Goal: Task Accomplishment & Management: Complete application form

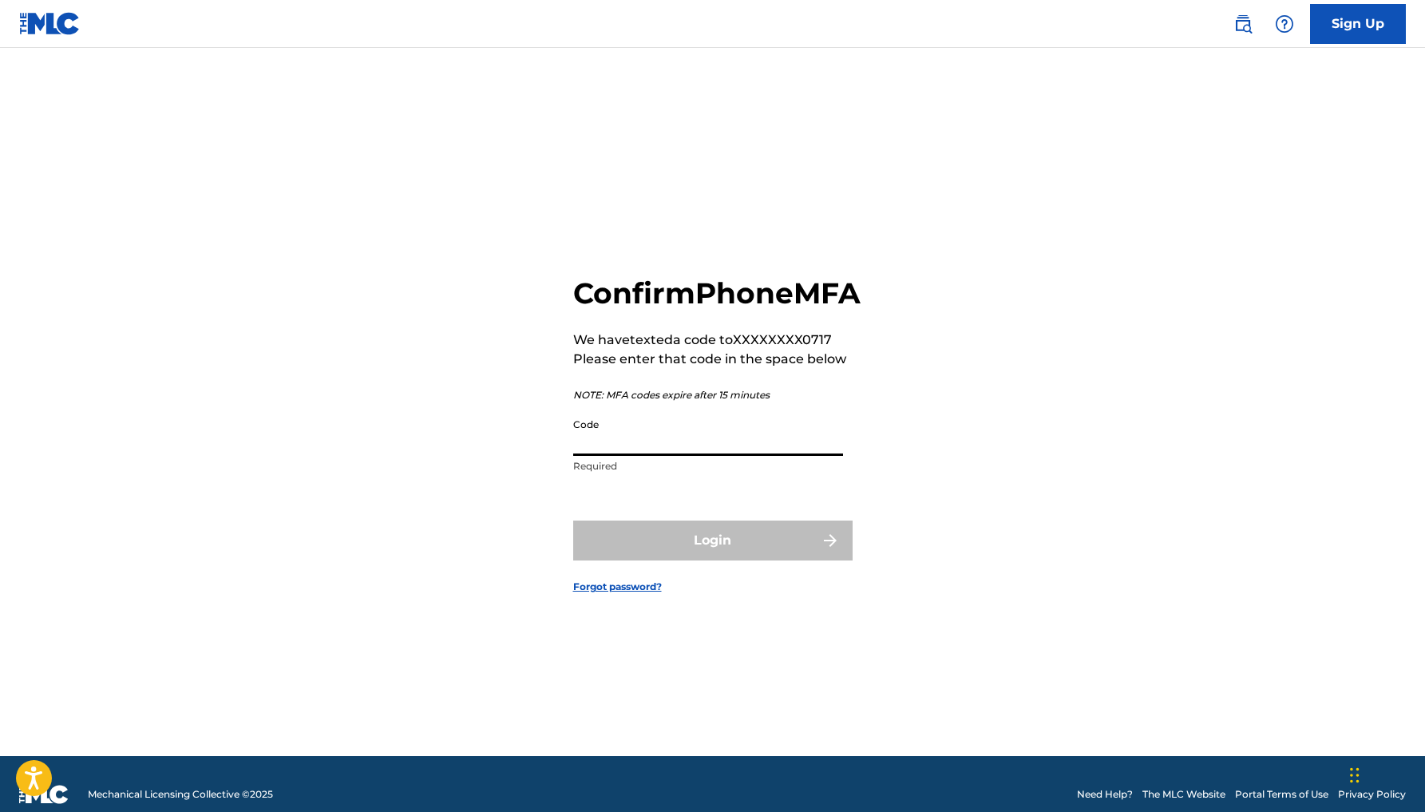
click at [709, 456] on input "Code" at bounding box center [708, 432] width 270 height 45
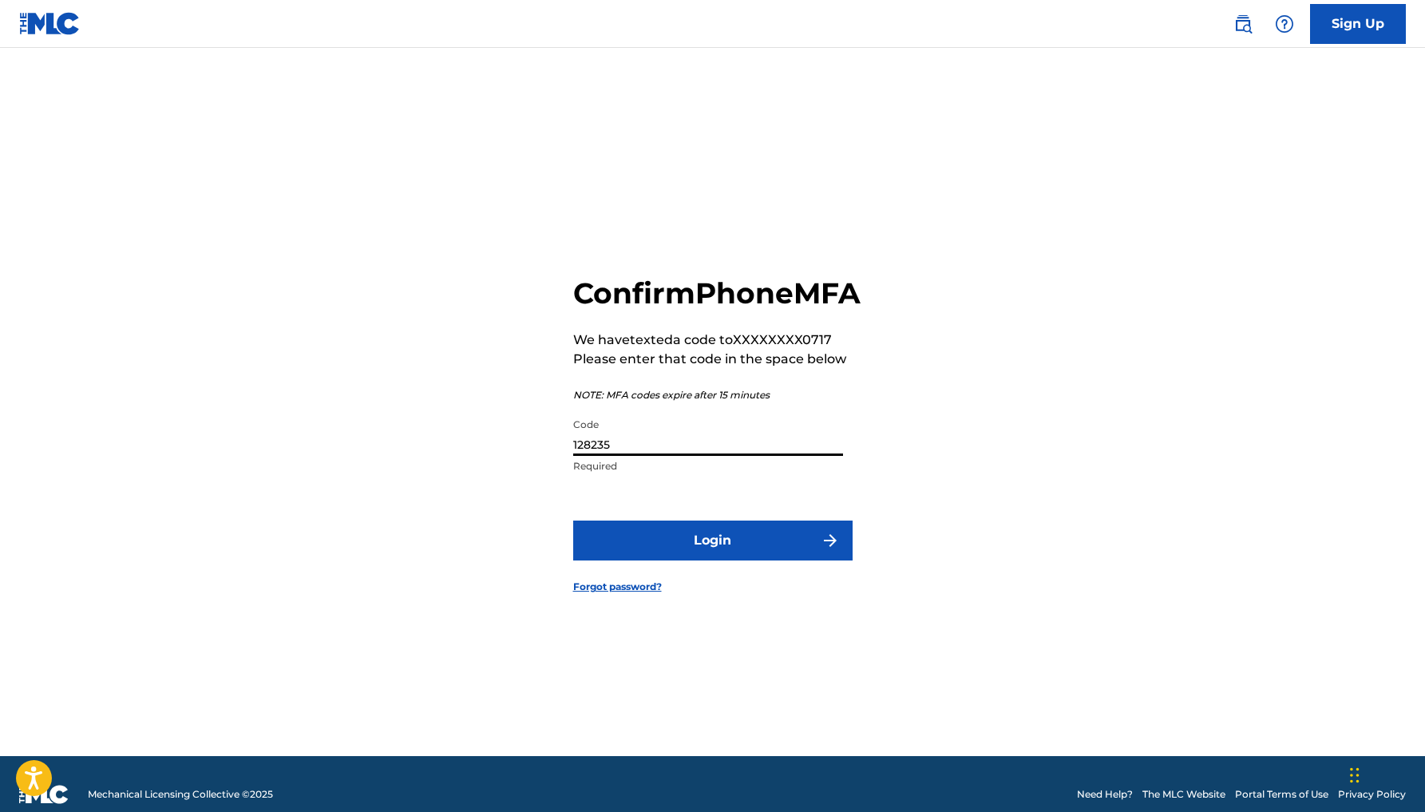
type input "128235"
click at [712, 558] on button "Login" at bounding box center [712, 540] width 279 height 40
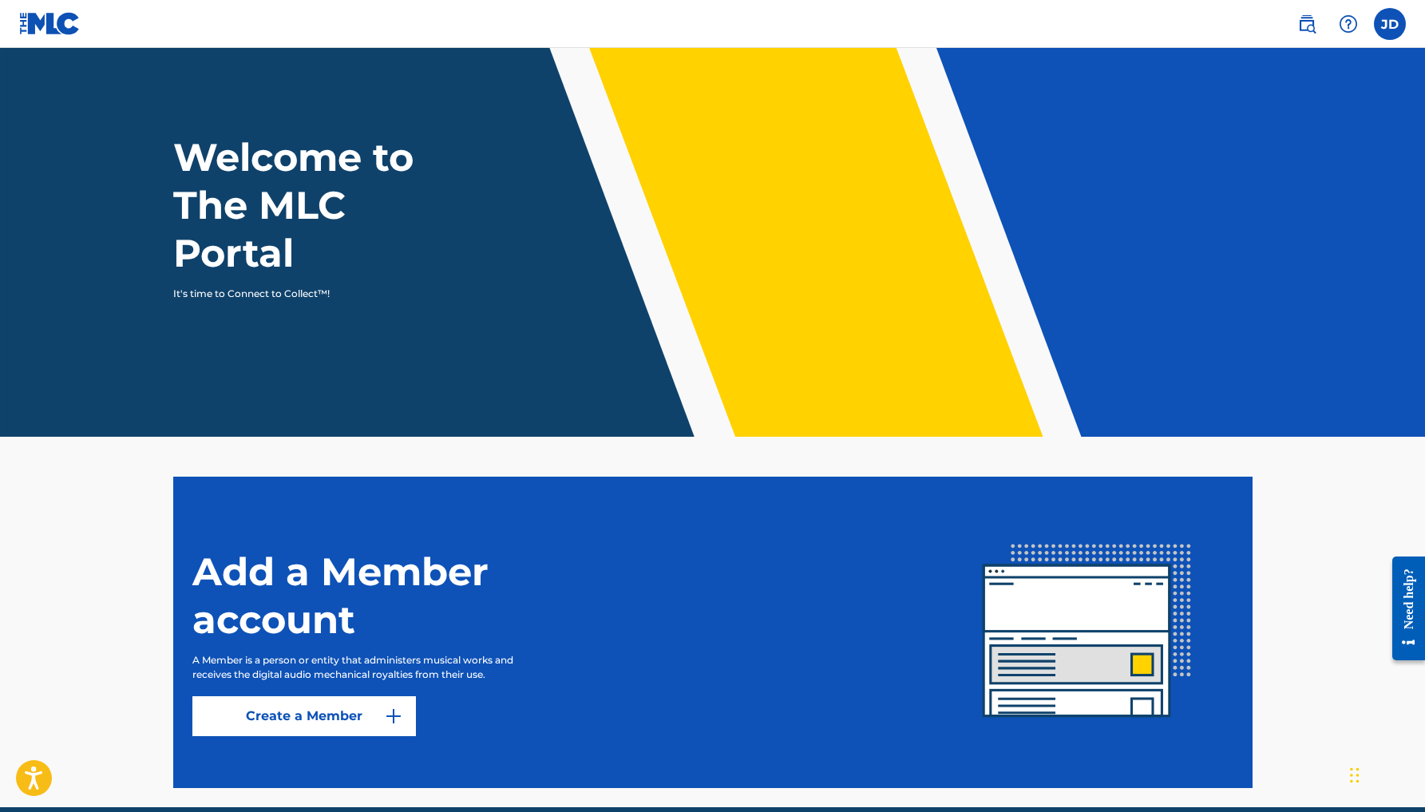
scroll to position [30, 0]
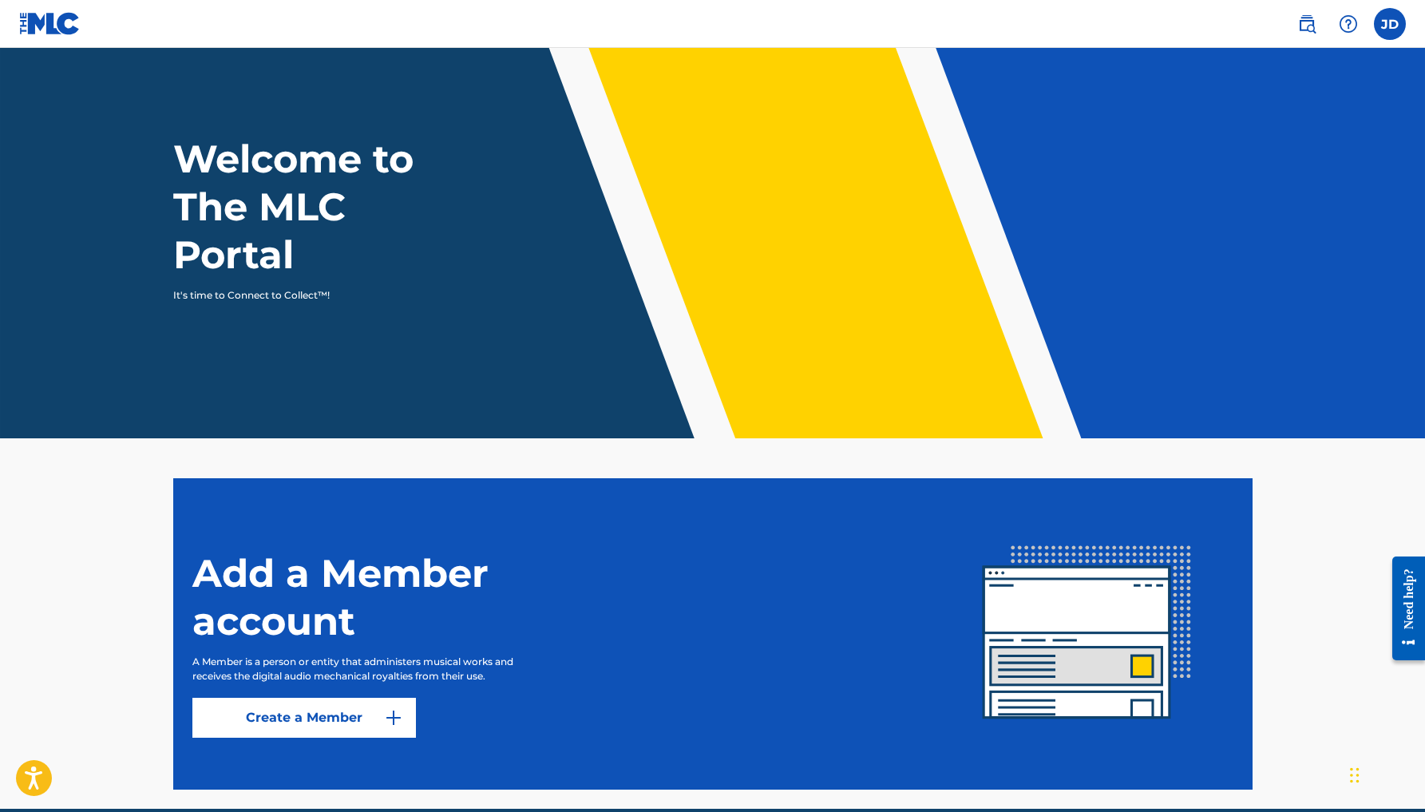
click at [1389, 22] on label at bounding box center [1390, 24] width 32 height 32
click at [1390, 24] on input "JD Joel Del Rosario jdr_guitar@yahoo.com Notification Preferences Profile Log o…" at bounding box center [1390, 24] width 0 height 0
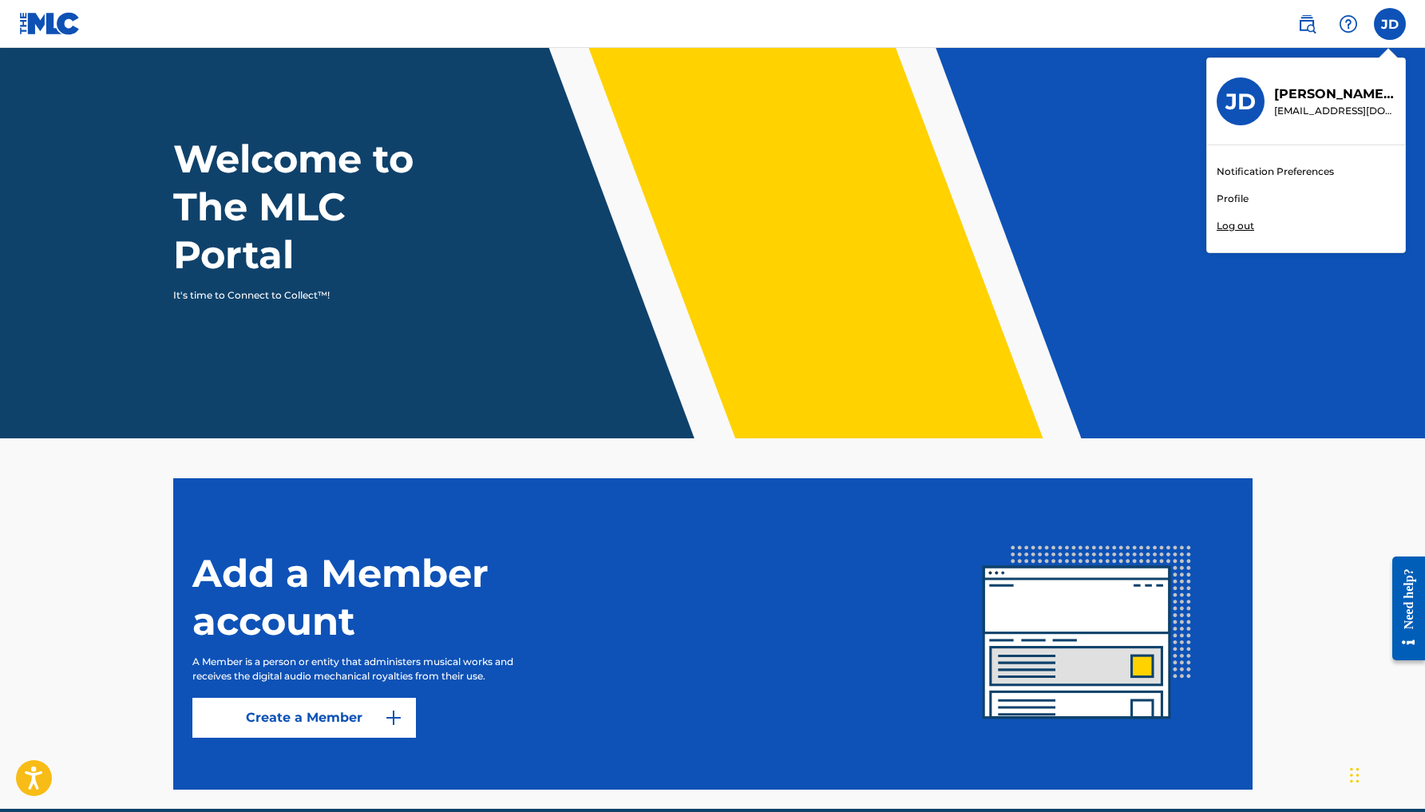
click at [1106, 161] on div "Welcome to The MLC Portal It's time to Connect to Collect™!" at bounding box center [713, 219] width 1118 height 168
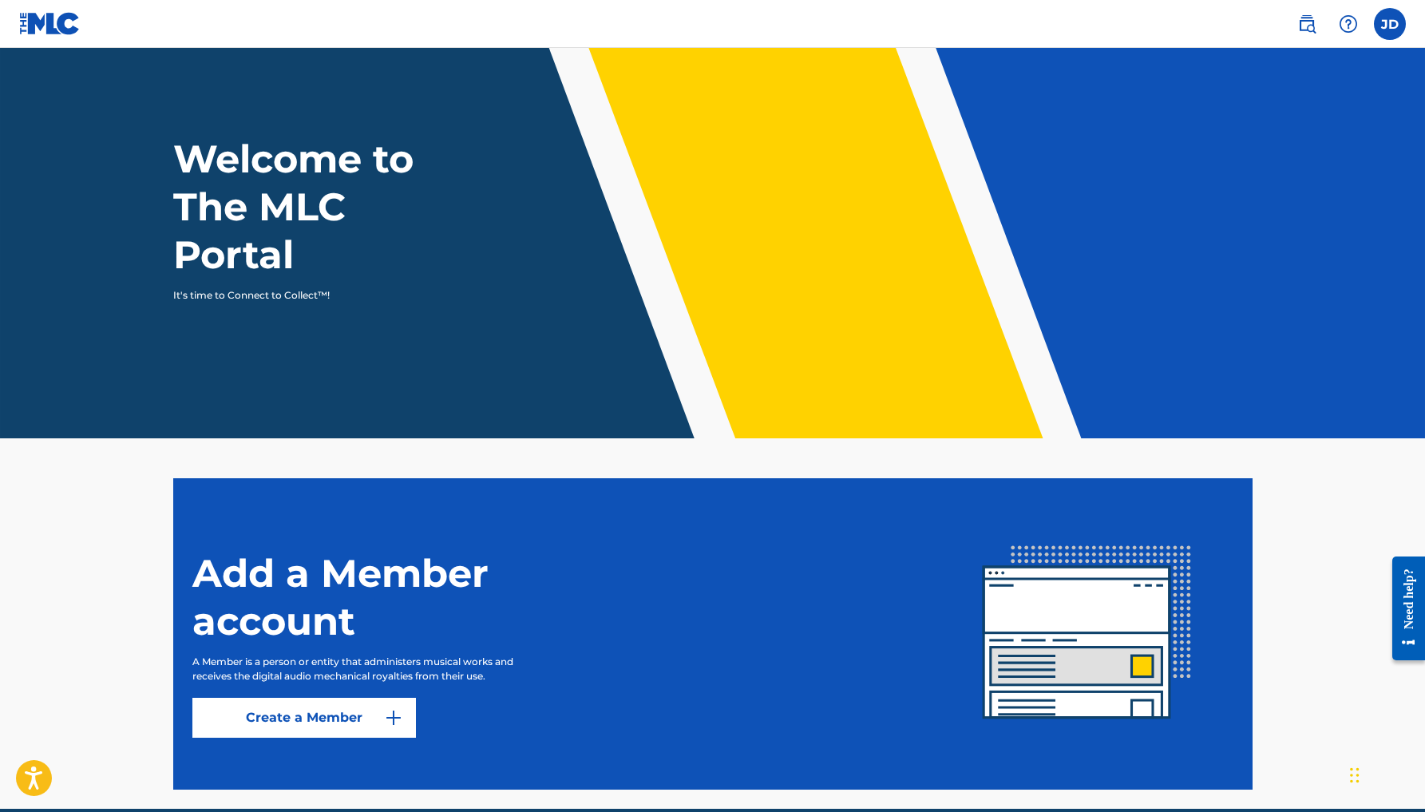
click at [46, 21] on img at bounding box center [49, 23] width 61 height 23
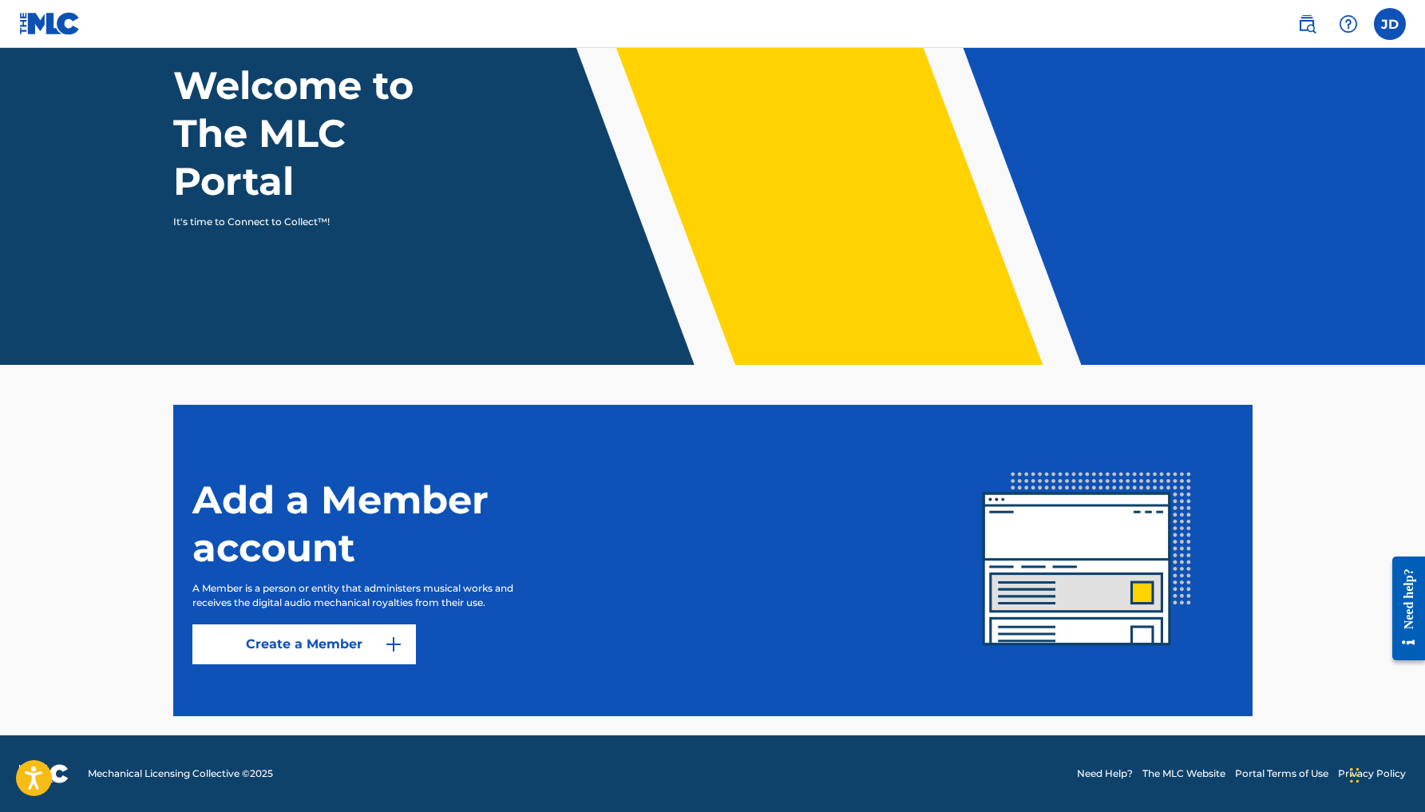
scroll to position [103, 0]
click at [1404, 611] on div "Need help?" at bounding box center [1409, 598] width 22 height 61
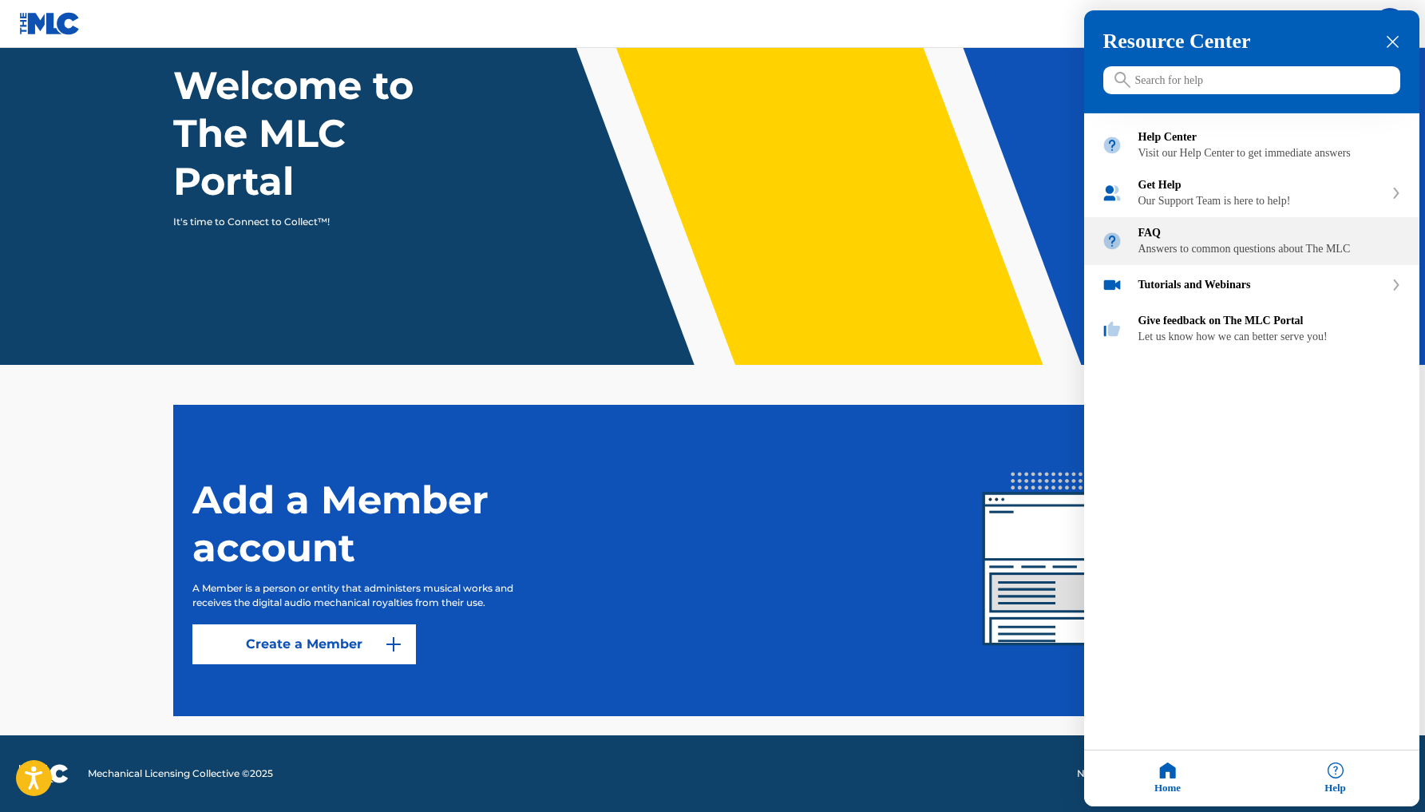
click at [1249, 255] on div "Answers to common questions about The MLC" at bounding box center [1269, 249] width 263 height 13
click at [337, 643] on div at bounding box center [712, 406] width 1425 height 812
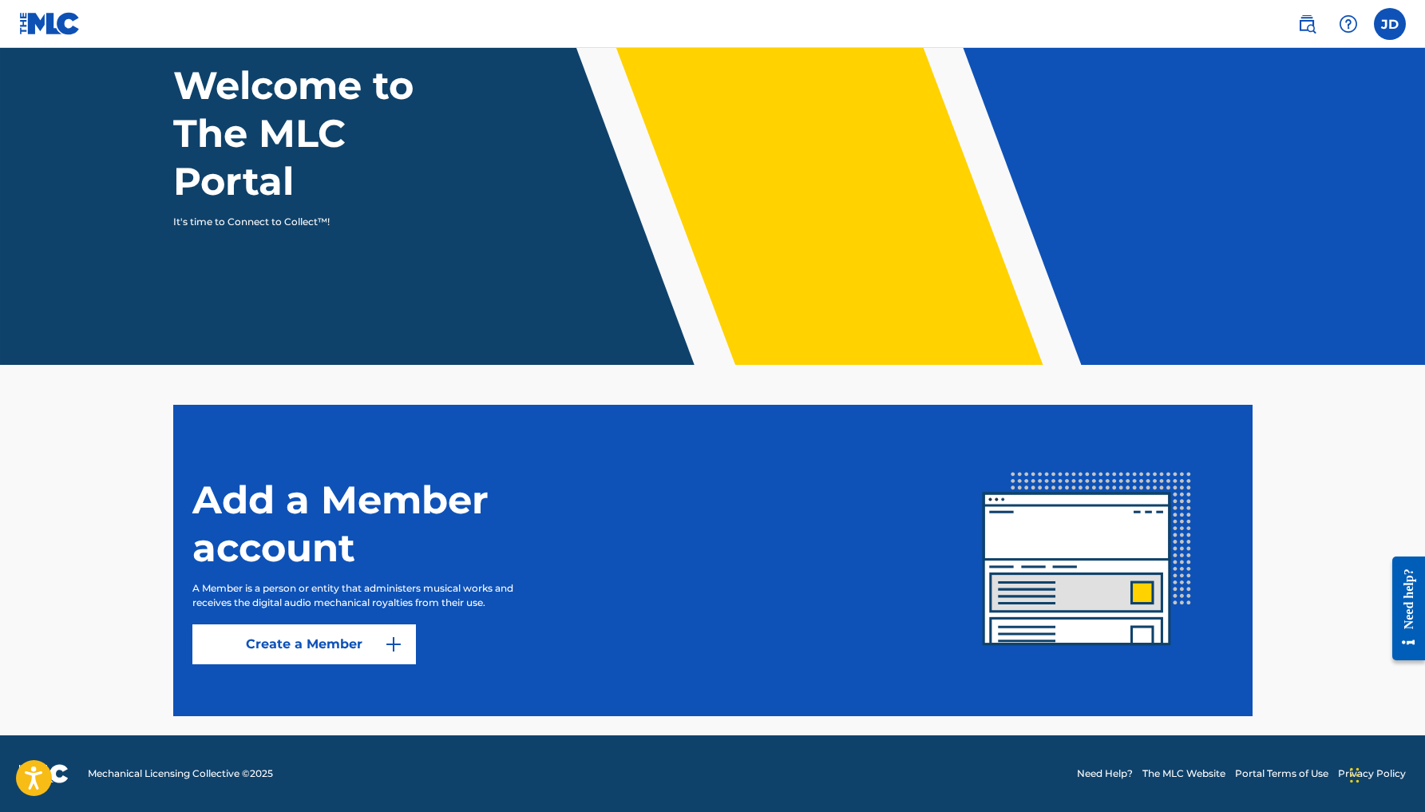
click at [1412, 599] on div "Need help?" at bounding box center [1409, 598] width 22 height 61
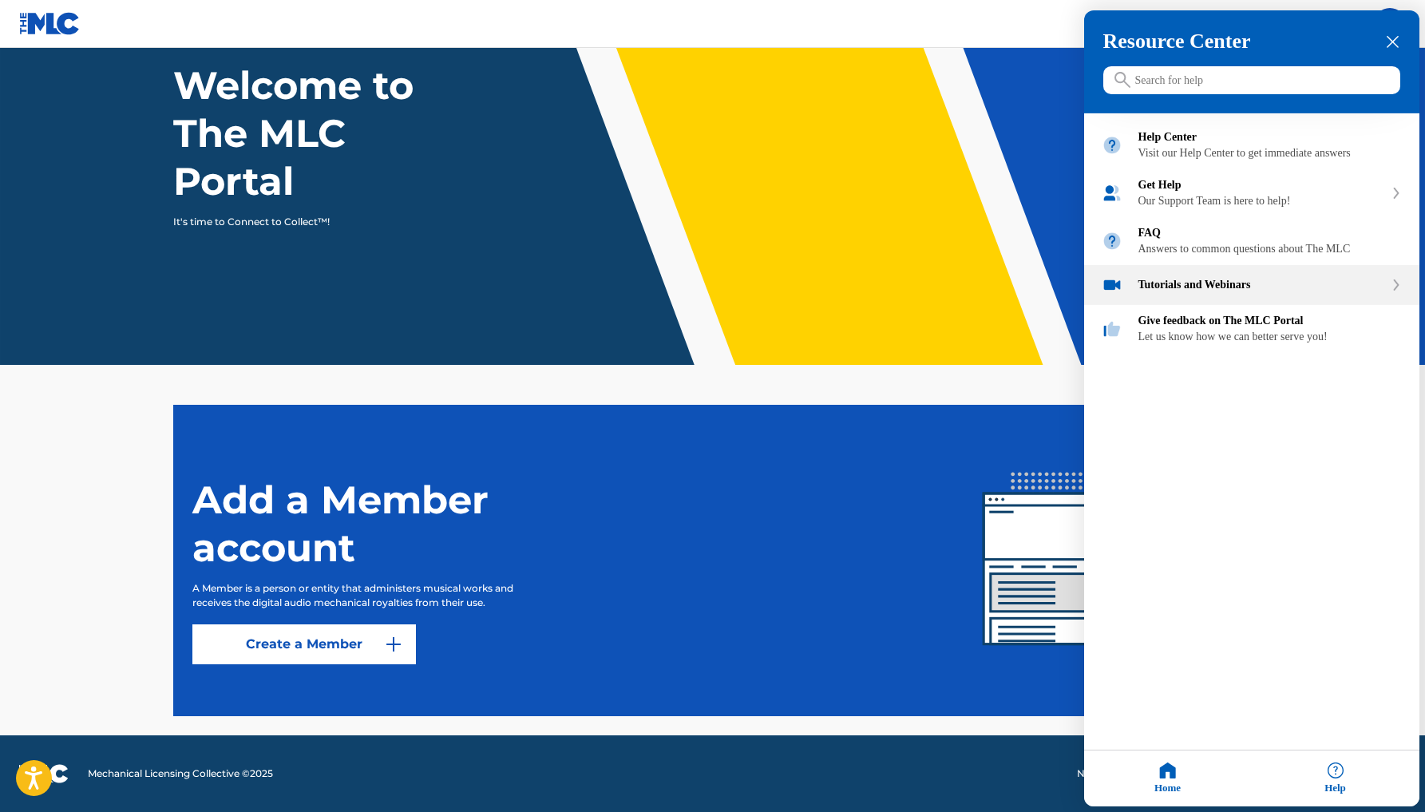
click at [1216, 291] on div "Tutorials and Webinars" at bounding box center [1261, 285] width 246 height 13
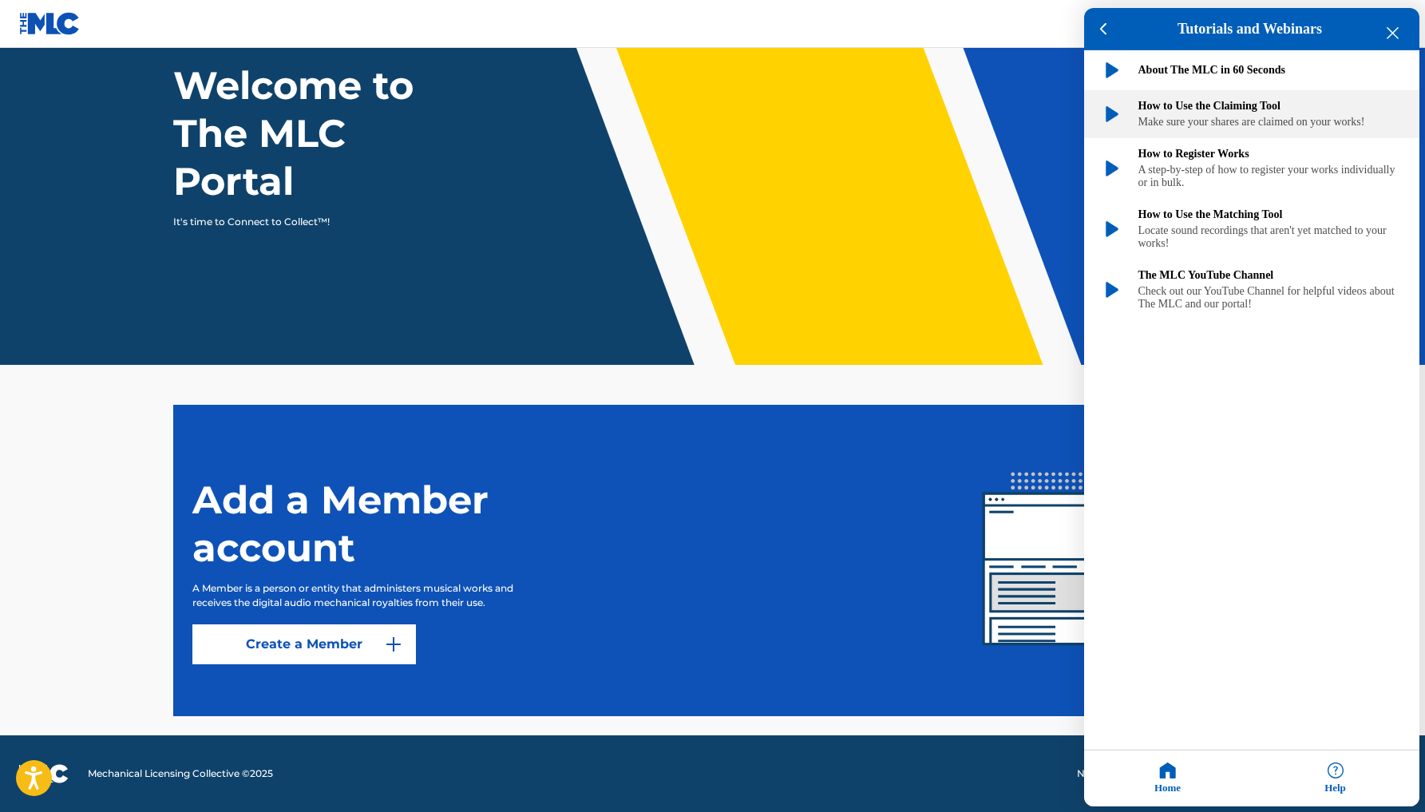
click at [1114, 125] on img "How to Use the Claiming Tool" at bounding box center [1112, 114] width 21 height 21
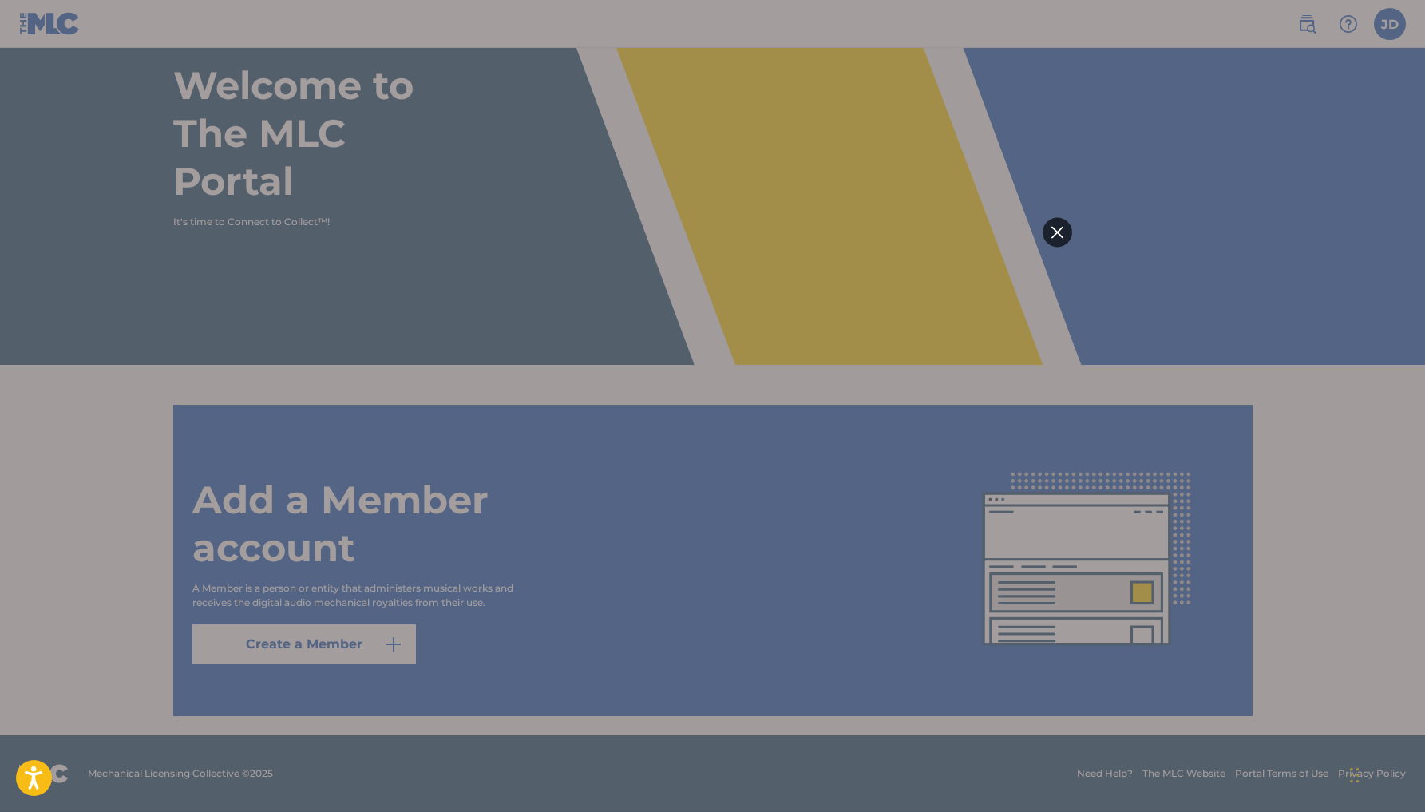
scroll to position [0, 0]
click at [324, 604] on div at bounding box center [712, 406] width 1425 height 812
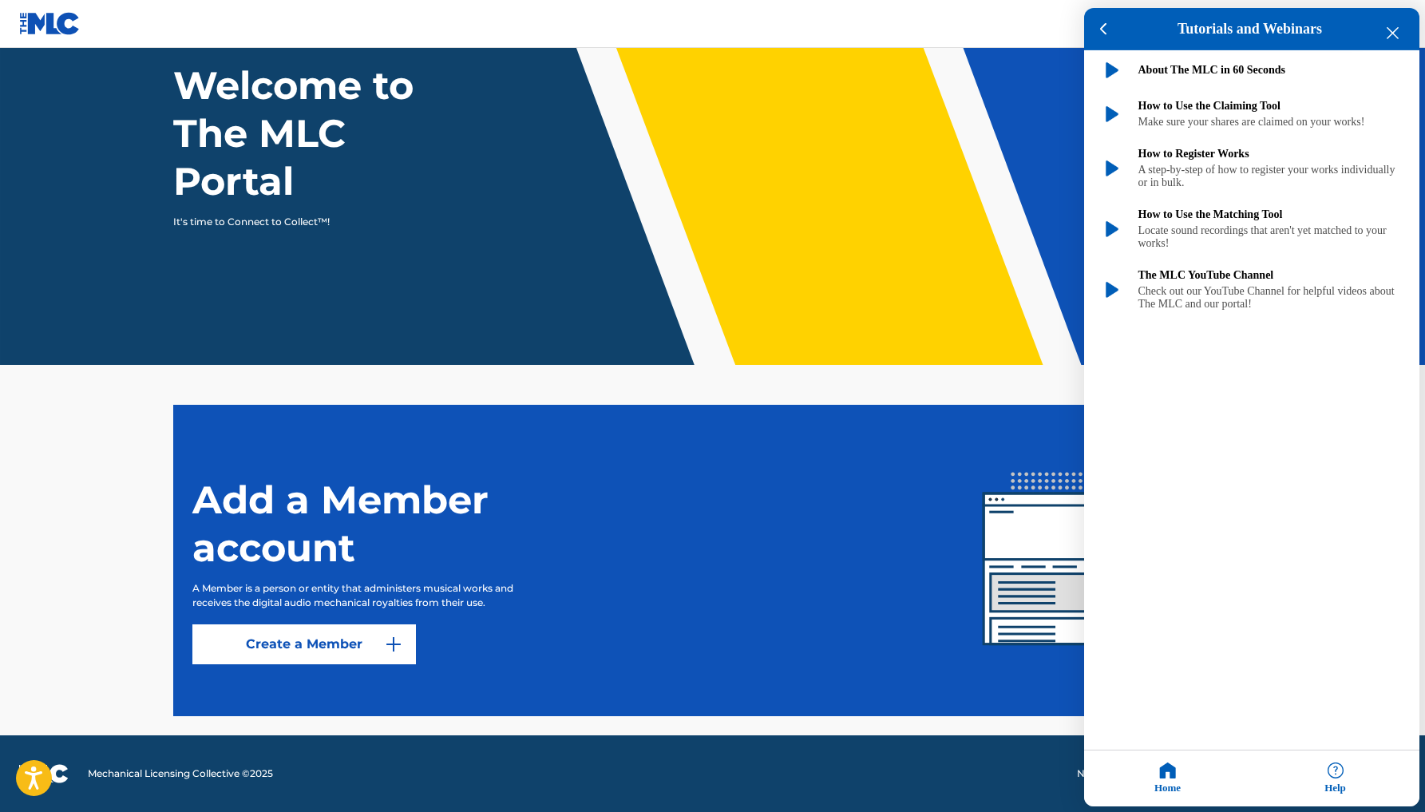
click at [303, 640] on div at bounding box center [712, 406] width 1425 height 812
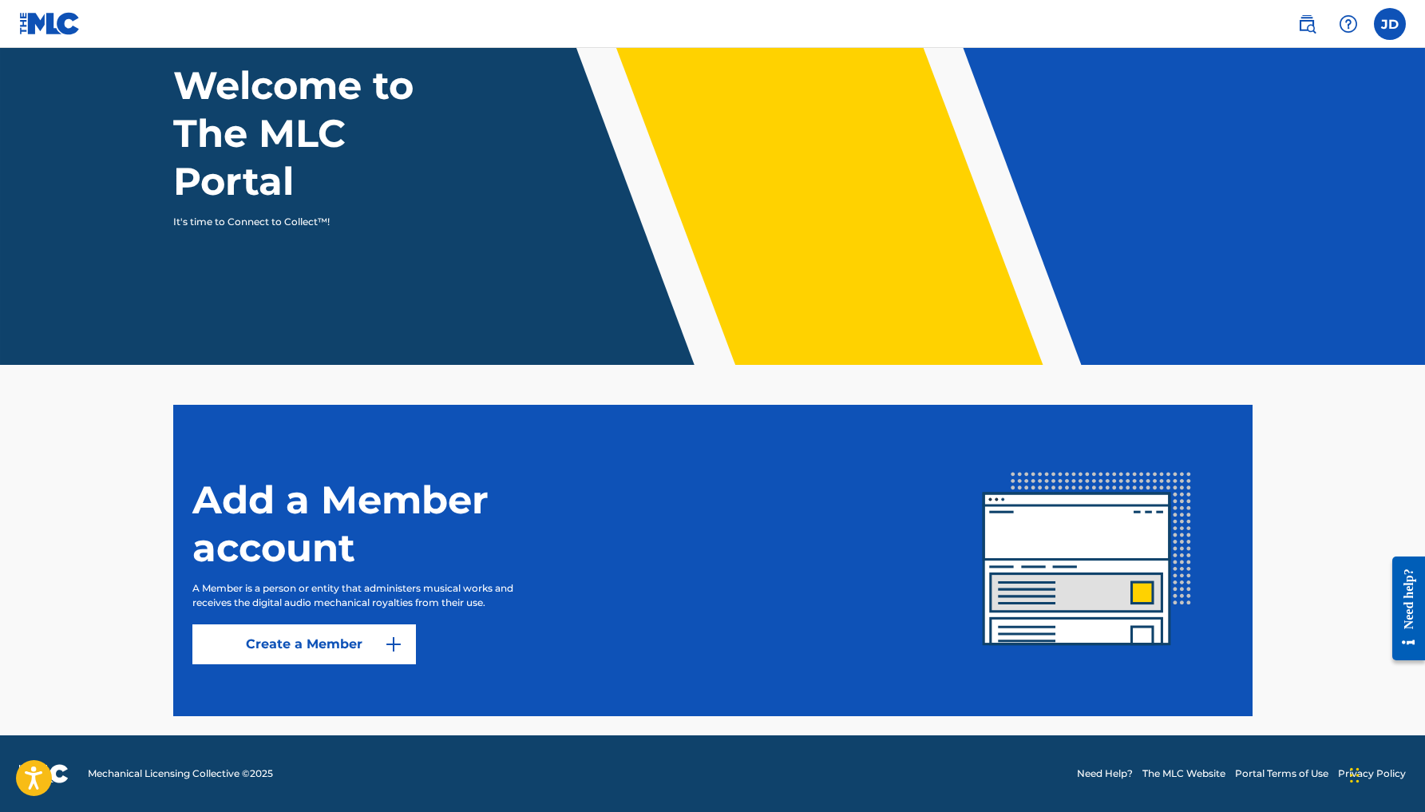
click at [372, 635] on link "Create a Member" at bounding box center [304, 644] width 224 height 40
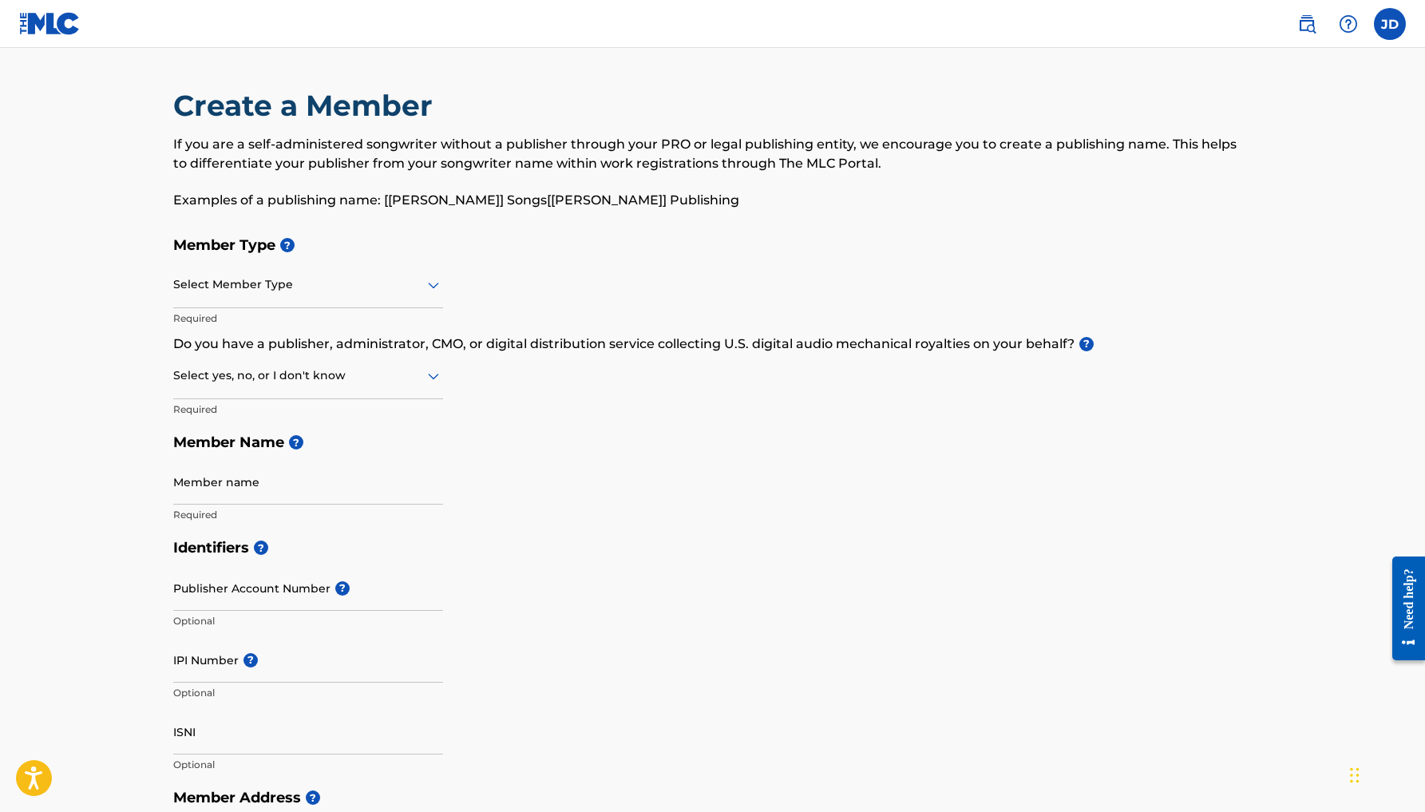
click at [295, 288] on div at bounding box center [308, 285] width 270 height 20
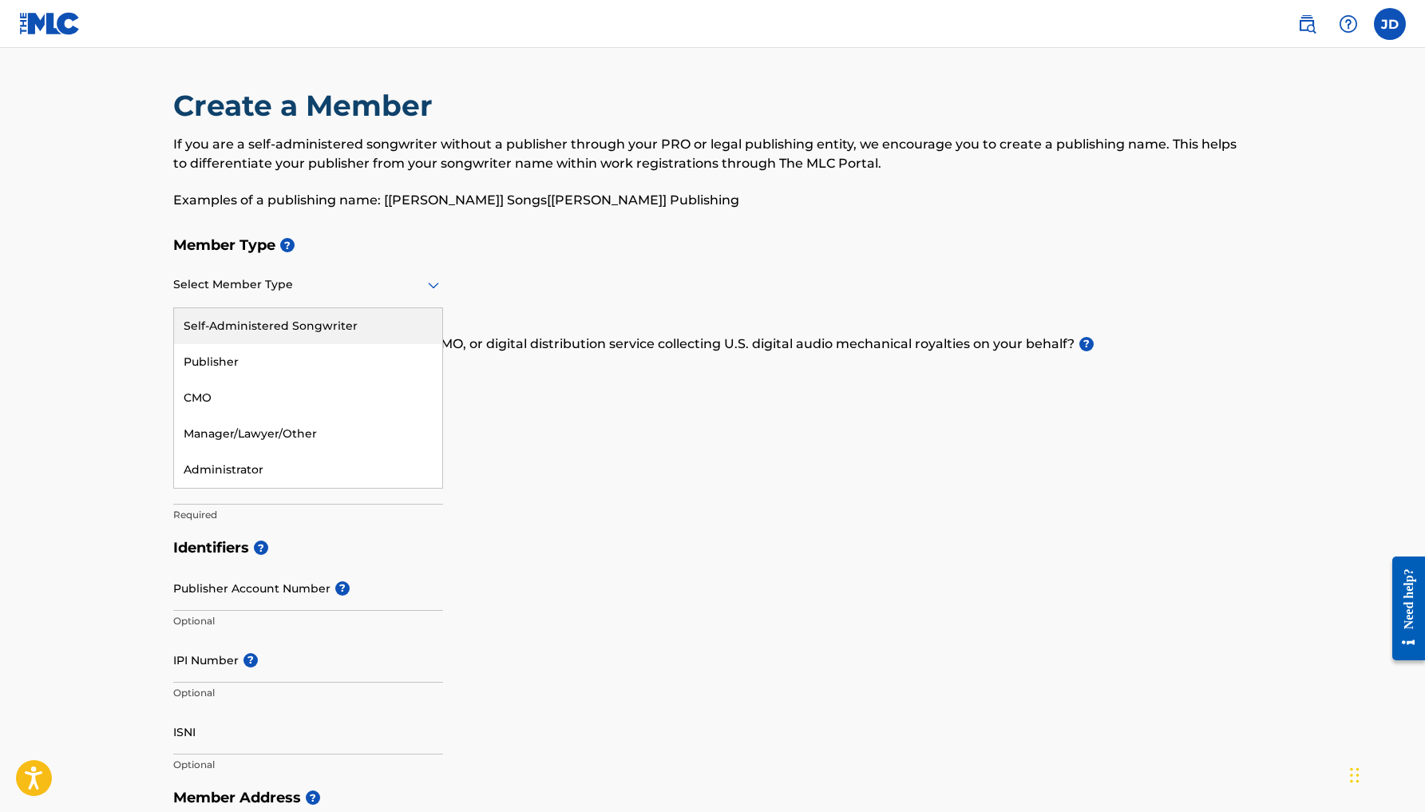
click at [283, 332] on div "Self-Administered Songwriter" at bounding box center [308, 326] width 268 height 36
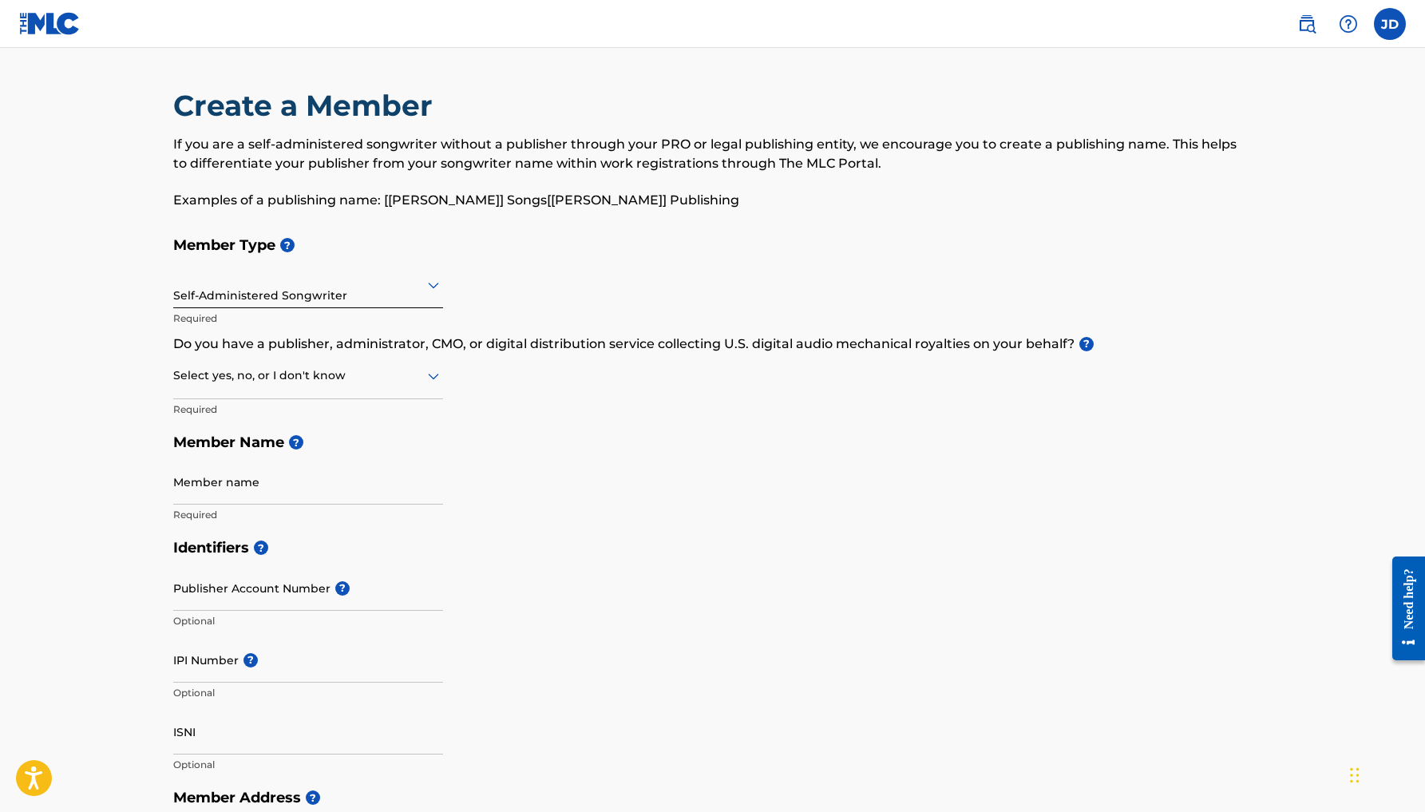
click at [267, 378] on div at bounding box center [308, 376] width 270 height 20
click at [247, 441] on div "No" at bounding box center [308, 453] width 268 height 36
click at [211, 499] on input "Member name" at bounding box center [308, 480] width 270 height 45
type input "Joel Del Rosario"
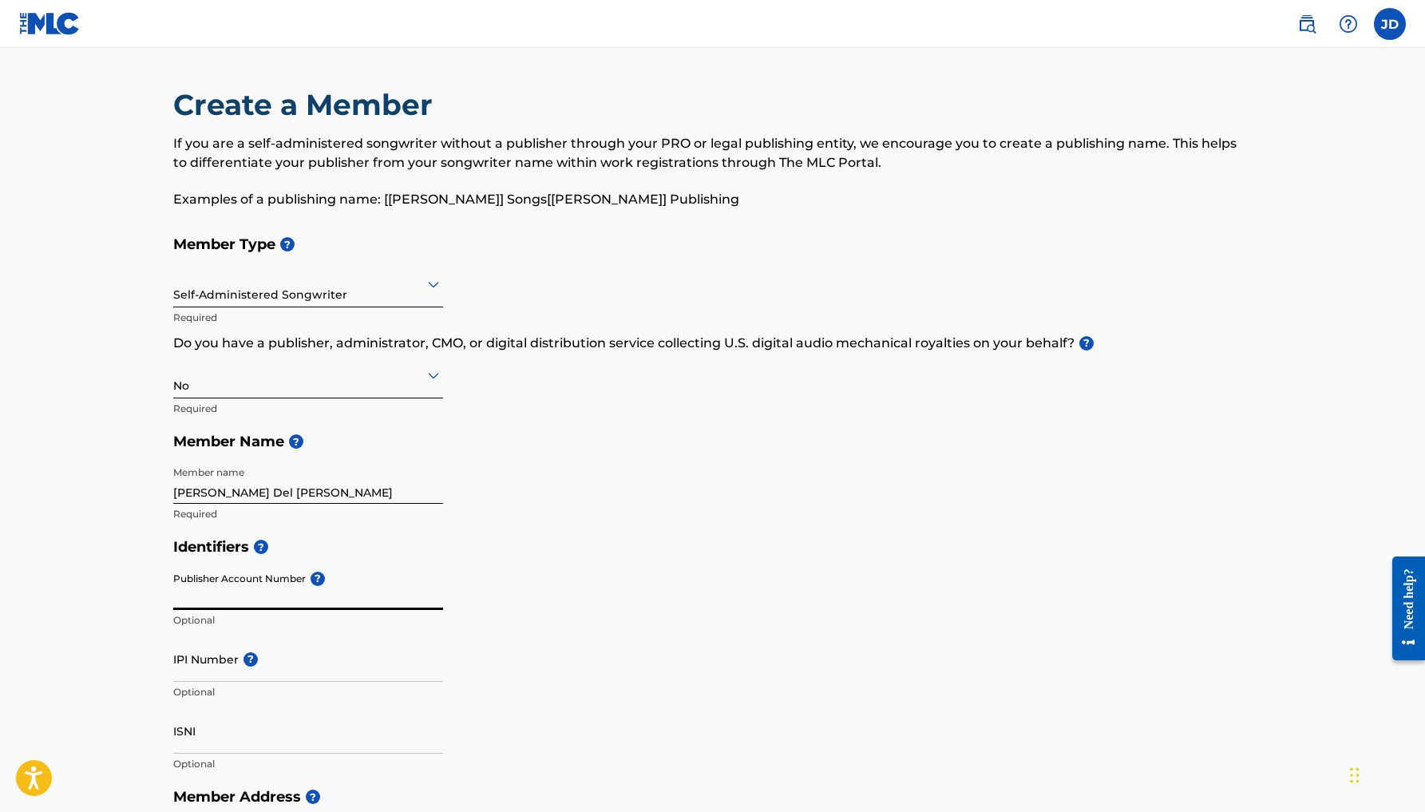
click at [239, 596] on input "Publisher Account Number ?" at bounding box center [308, 586] width 270 height 45
paste input "736142944"
type input "736142944"
drag, startPoint x: 243, startPoint y: 594, endPoint x: 126, endPoint y: 587, distance: 116.8
click at [121, 591] on main "Create a Member If you are a self-administered songwriter without a publisher t…" at bounding box center [712, 764] width 1425 height 1434
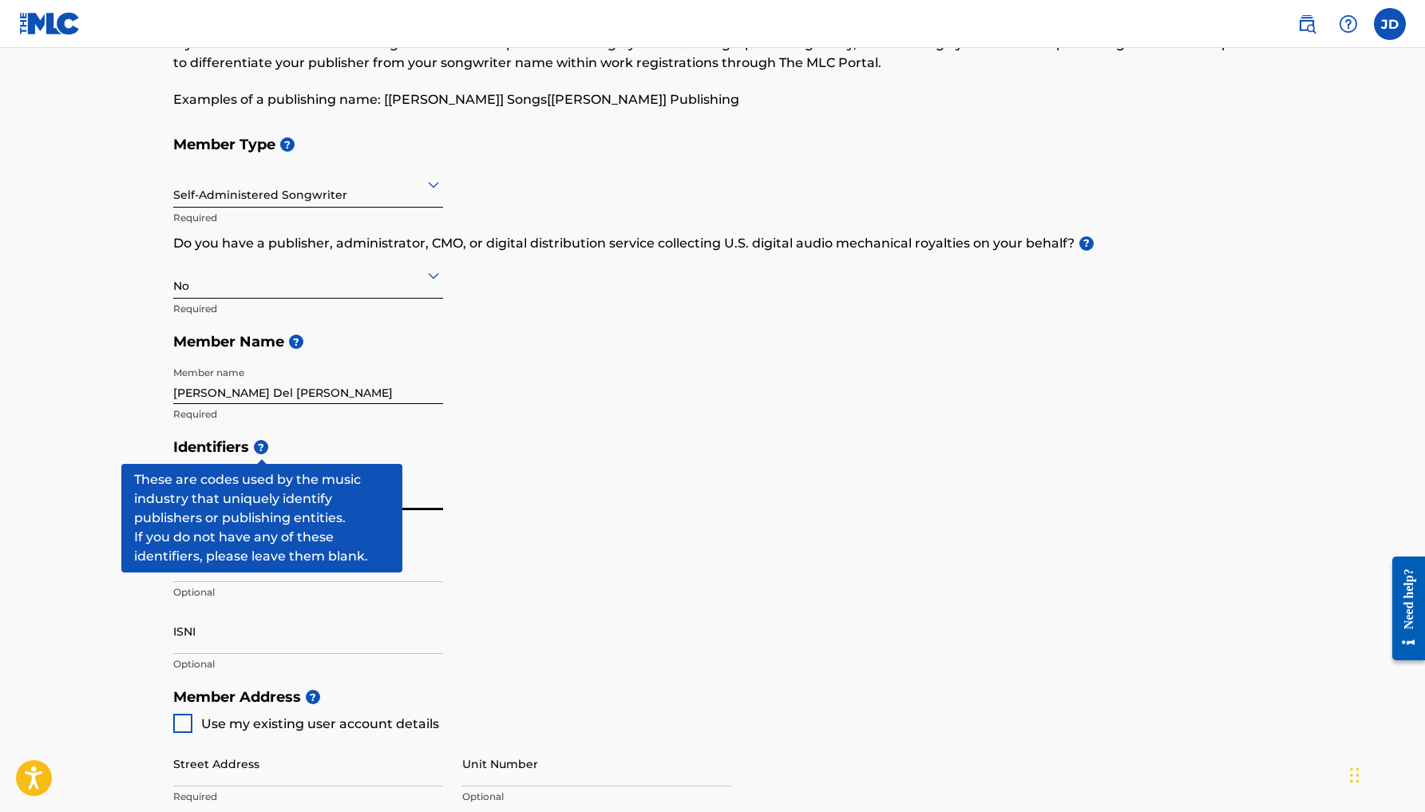
scroll to position [120, 0]
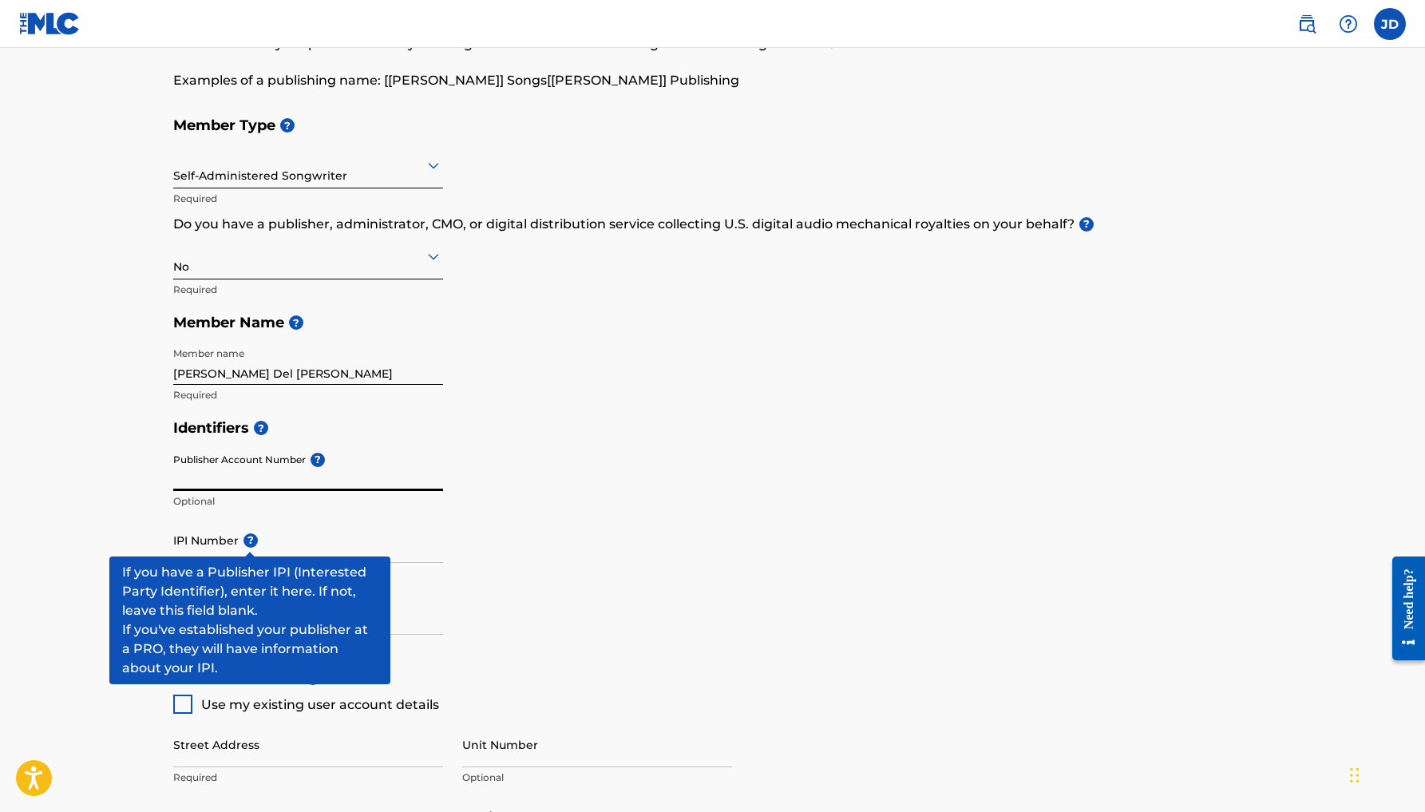
click at [251, 541] on span "?" at bounding box center [250, 540] width 14 height 14
click at [251, 541] on input "IPI Number ?" at bounding box center [308, 539] width 270 height 45
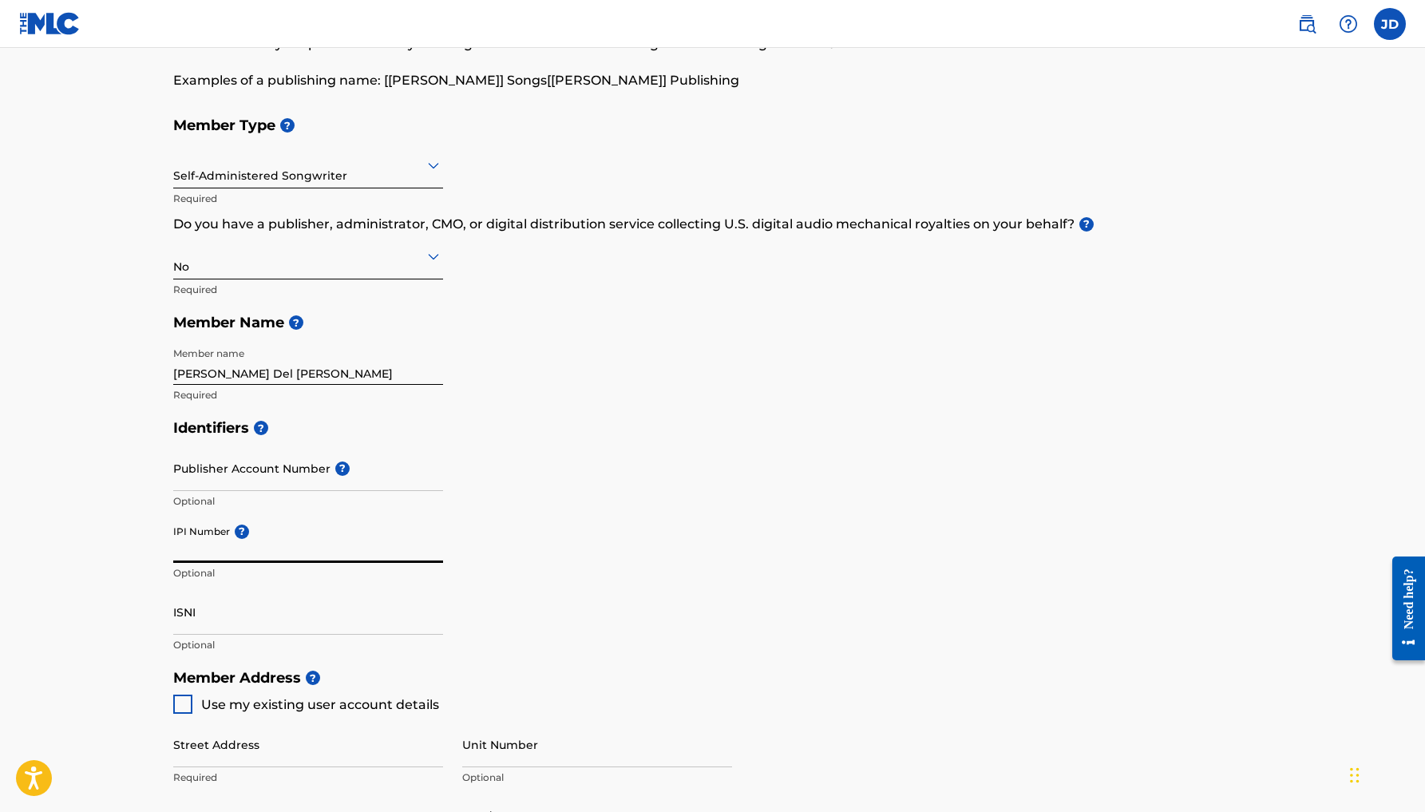
click at [272, 554] on input "IPI Number ?" at bounding box center [308, 539] width 270 height 45
paste input "736142944"
type input "736142944"
click at [210, 627] on input "ISNI" at bounding box center [308, 611] width 270 height 45
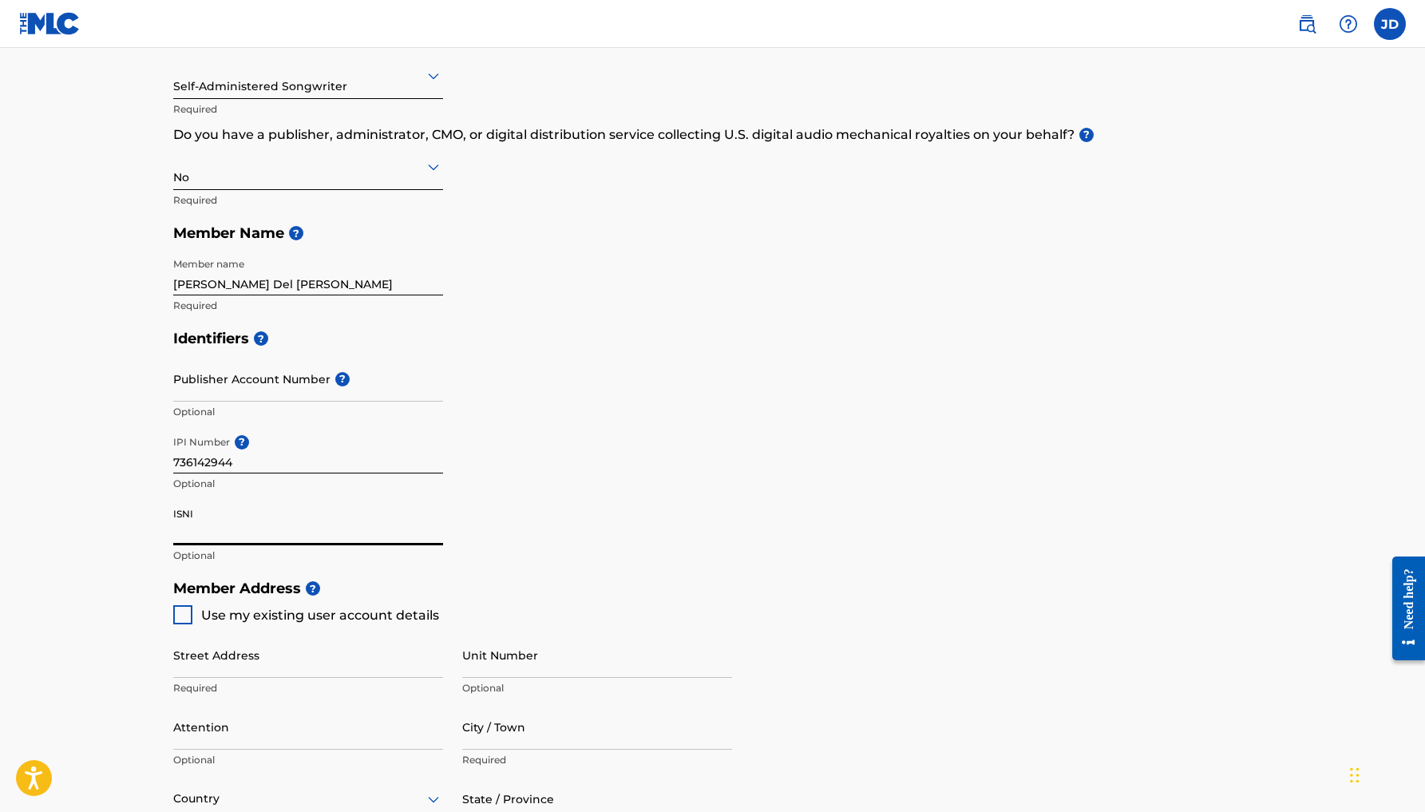
scroll to position [216, 0]
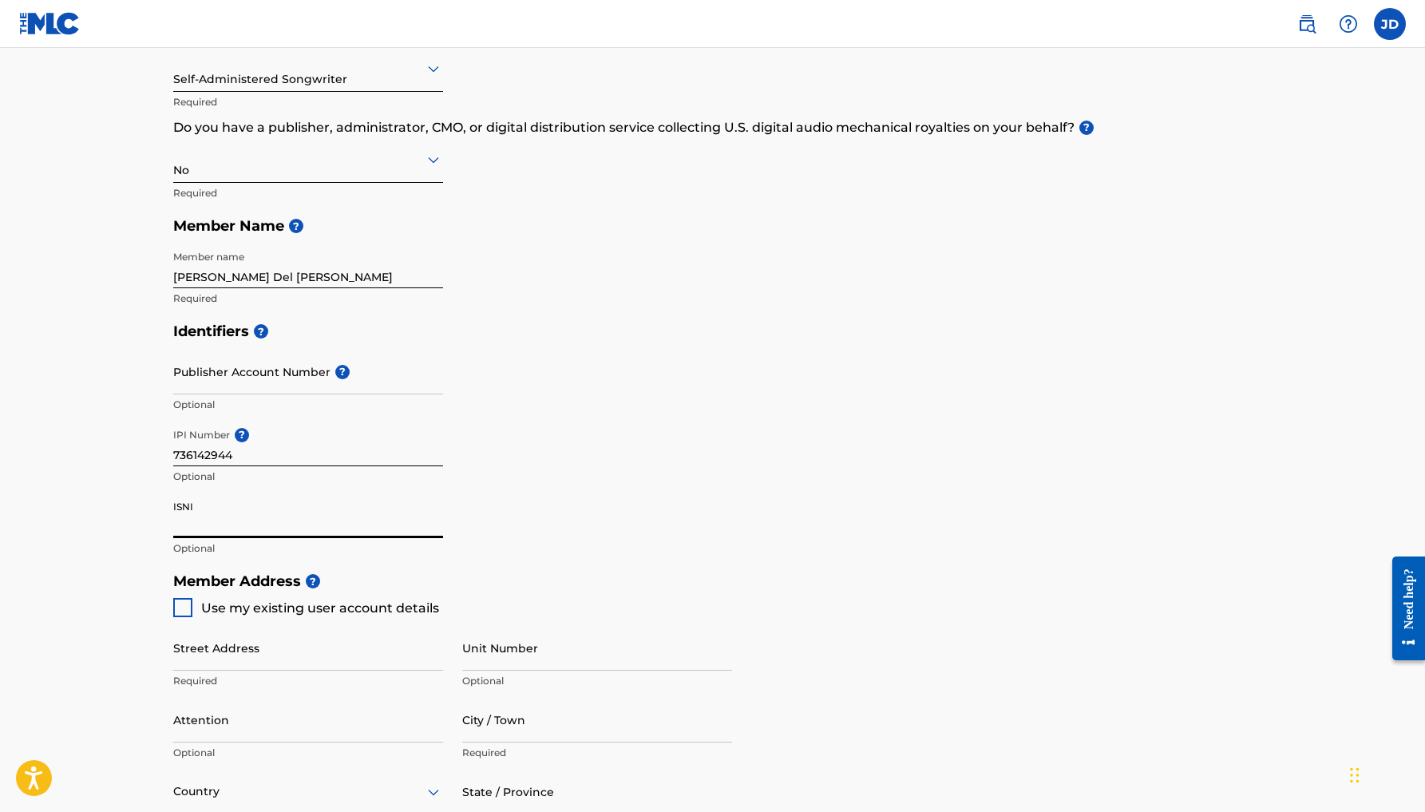
click at [184, 614] on div at bounding box center [182, 607] width 19 height 19
type input "308 Bramble Court"
type input "Roseville"
type input "95747"
type input "415"
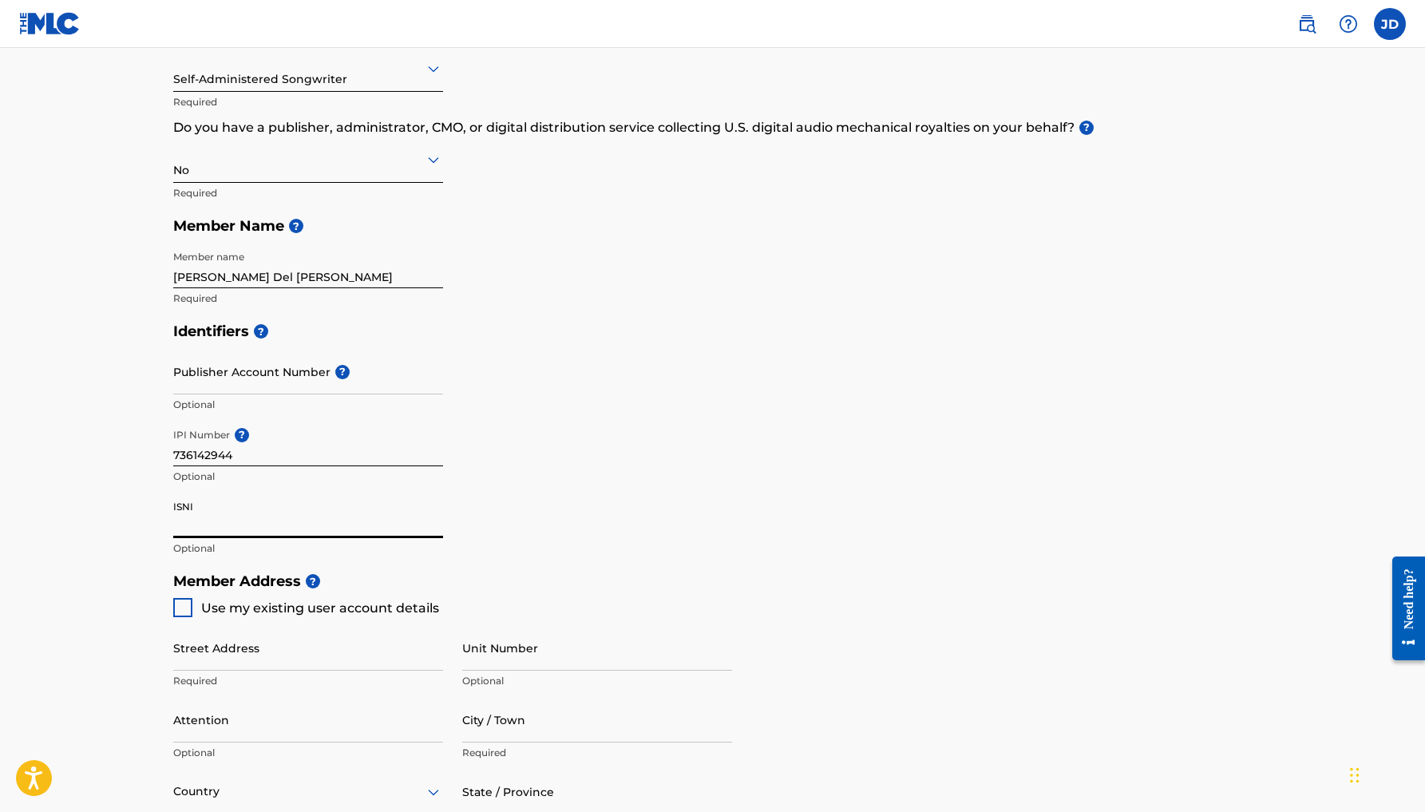
type input "3700717"
type input "[EMAIL_ADDRESS][DOMAIN_NAME]"
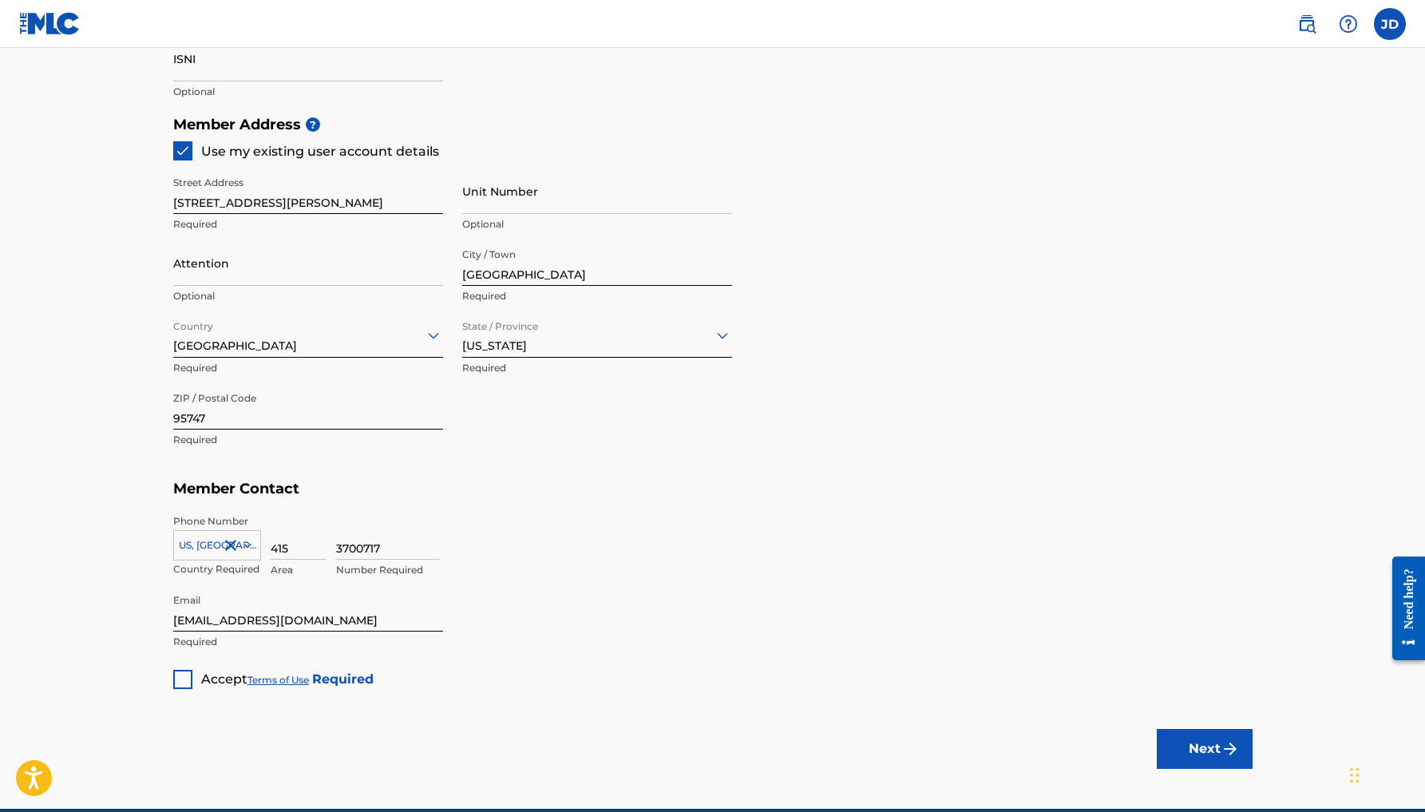
scroll to position [672, 0]
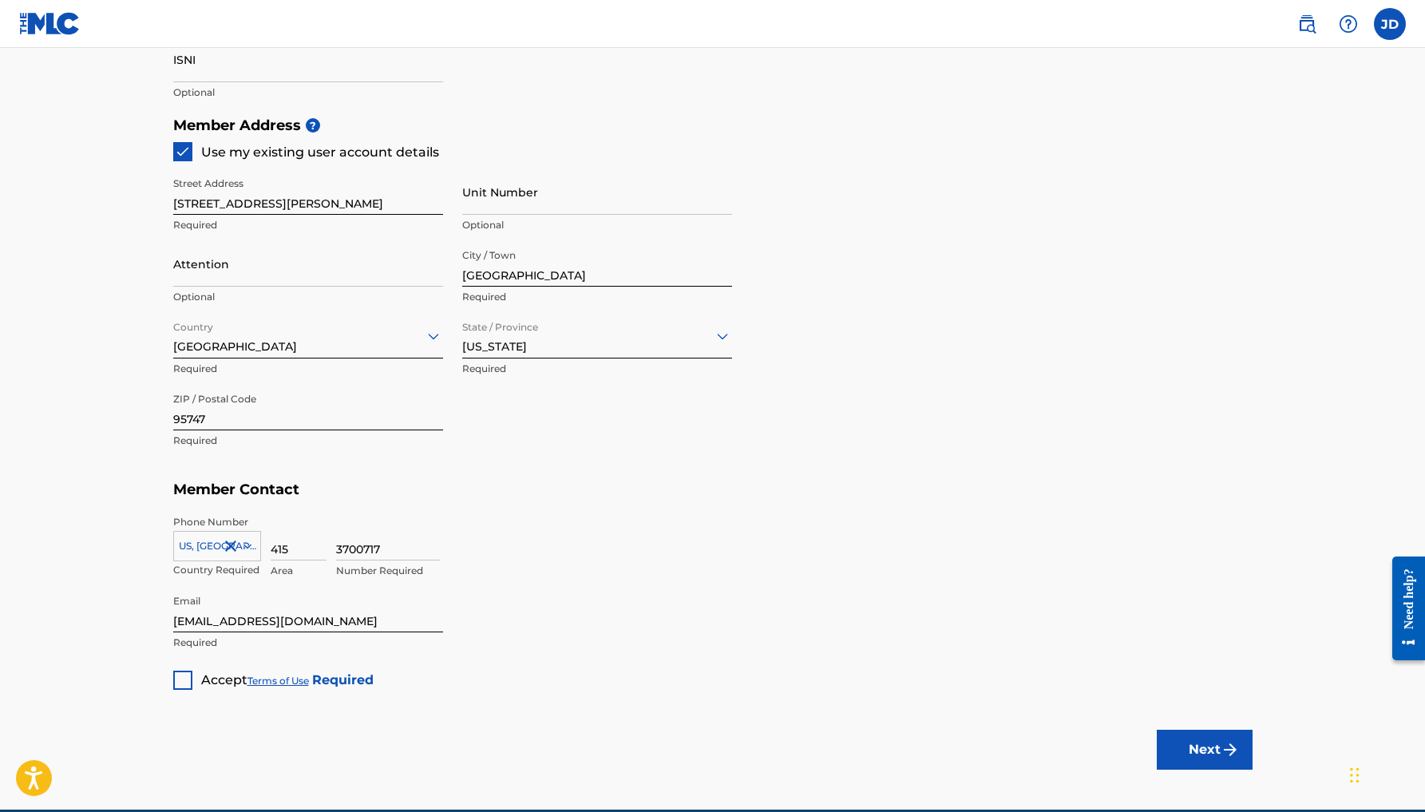
click at [179, 678] on div at bounding box center [182, 680] width 19 height 19
click at [1173, 730] on button "Next" at bounding box center [1205, 750] width 96 height 40
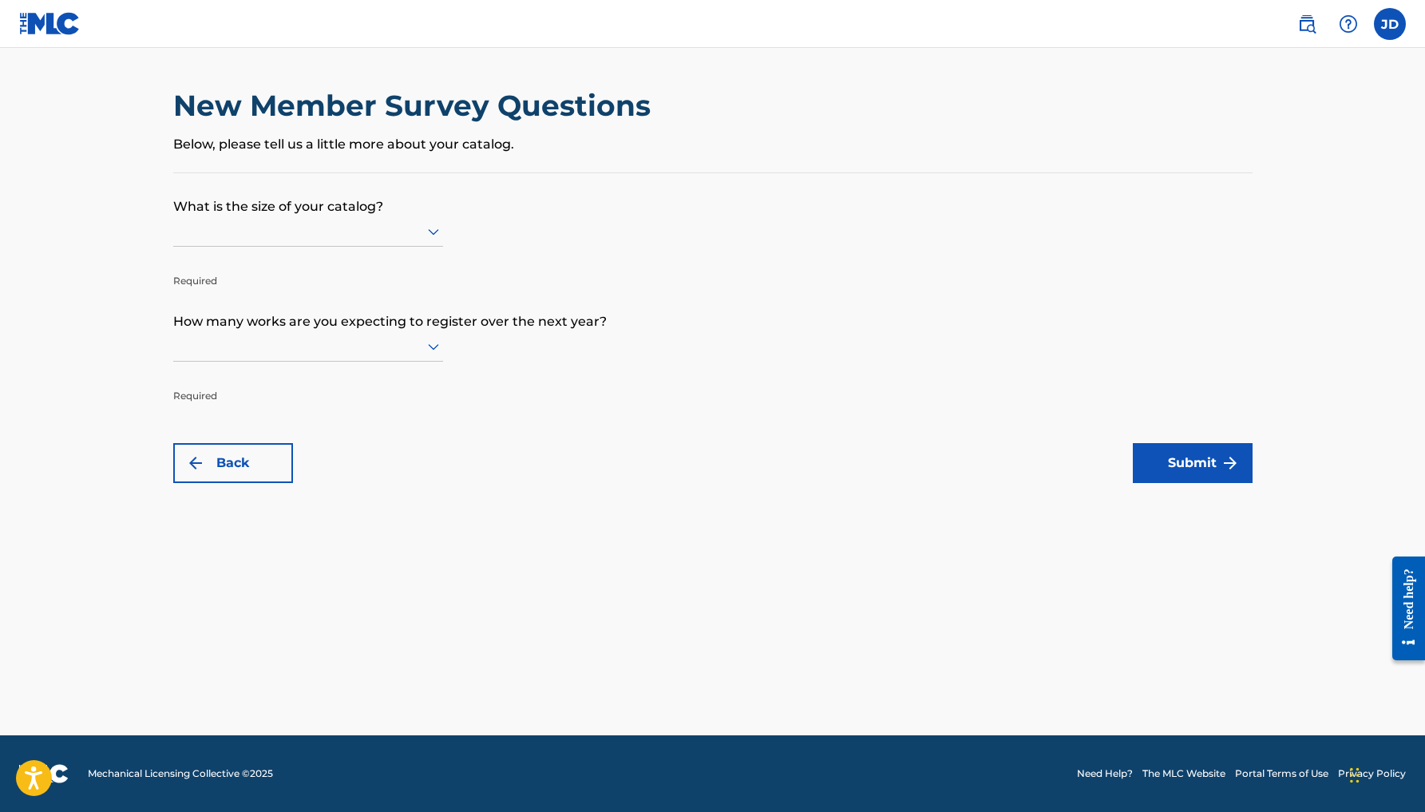
click at [433, 241] on icon at bounding box center [433, 231] width 19 height 19
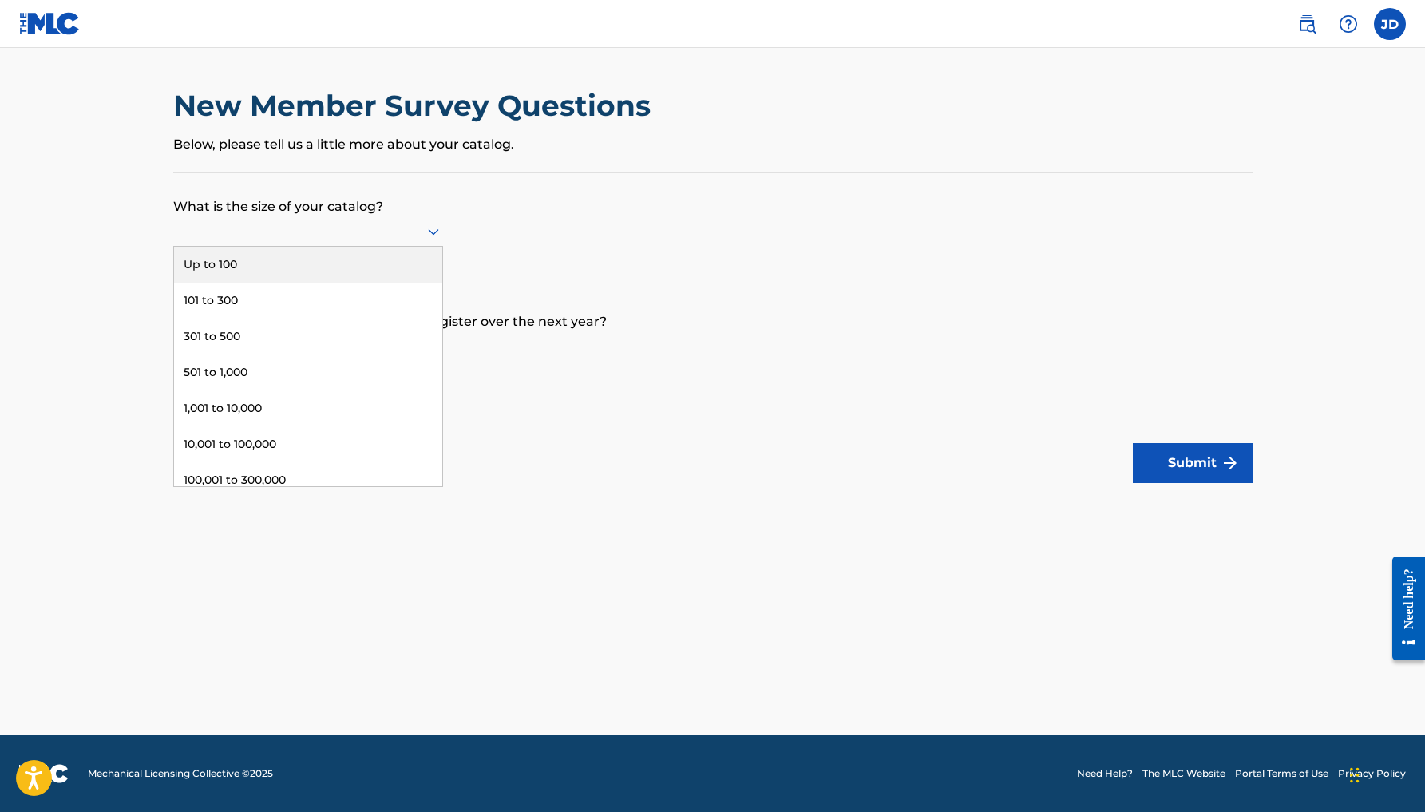
click at [415, 273] on div "Up to 100" at bounding box center [308, 265] width 268 height 36
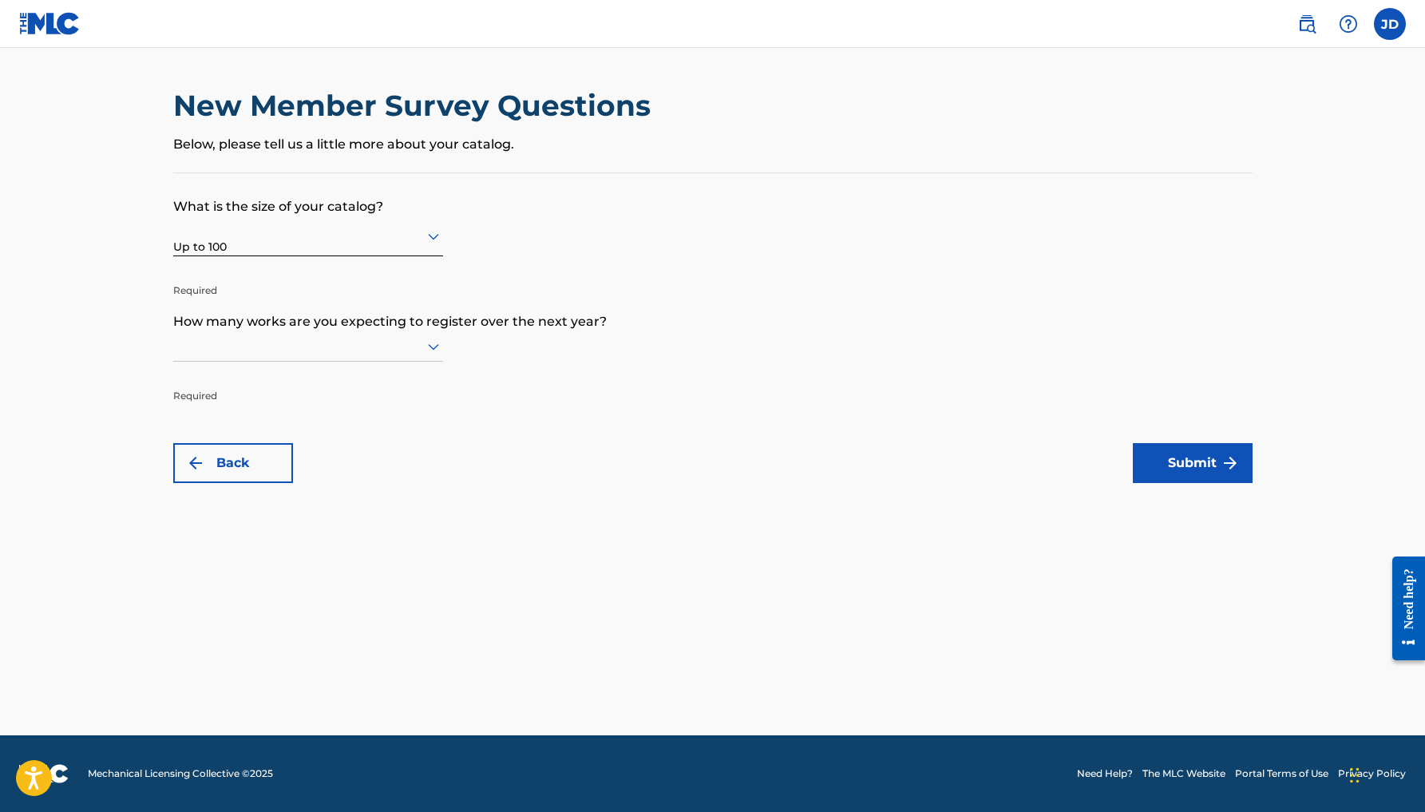
click at [433, 350] on icon at bounding box center [433, 347] width 11 height 6
click at [385, 391] on div "Up to 100" at bounding box center [308, 380] width 268 height 36
click at [1183, 467] on button "Submit" at bounding box center [1193, 463] width 120 height 40
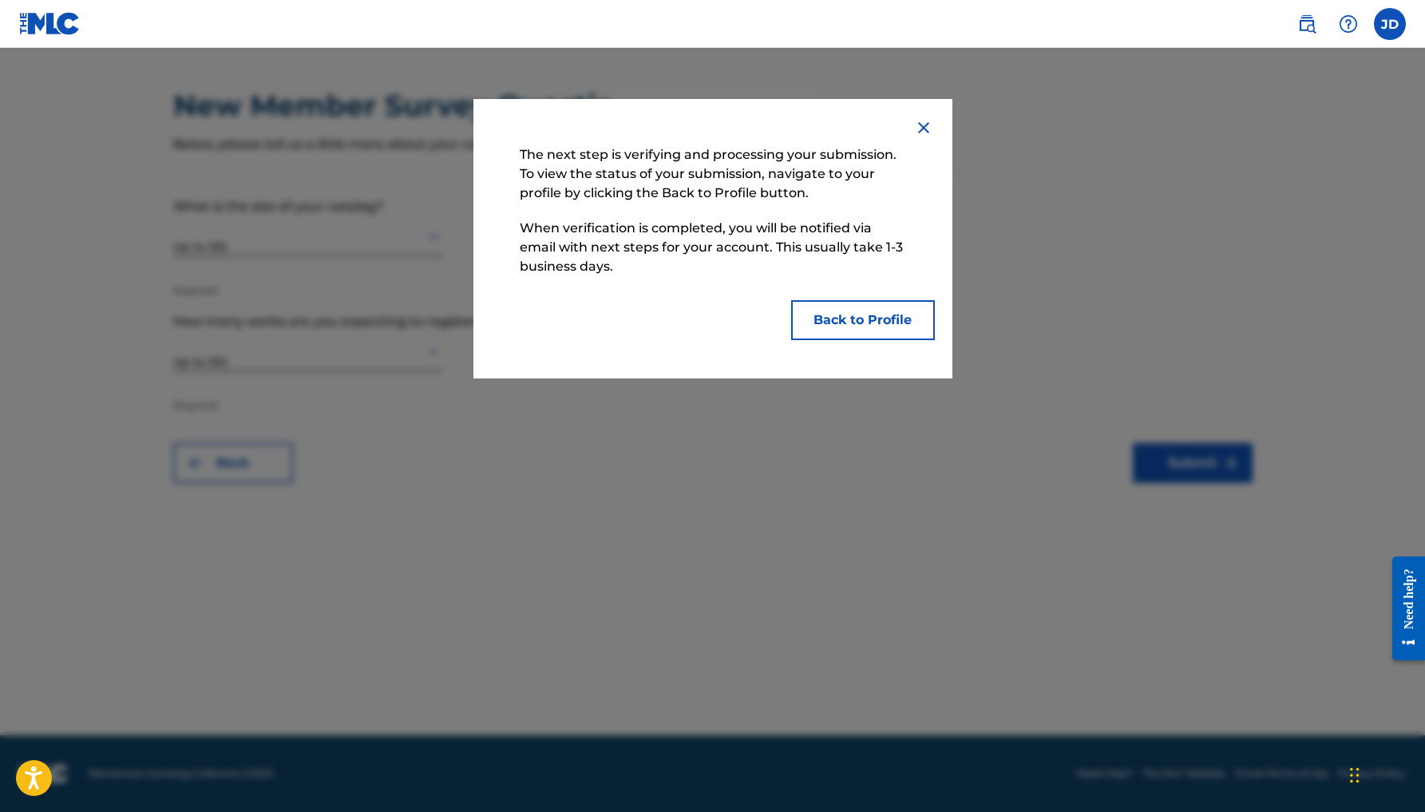
click at [860, 326] on button "Back to Profile" at bounding box center [863, 320] width 144 height 40
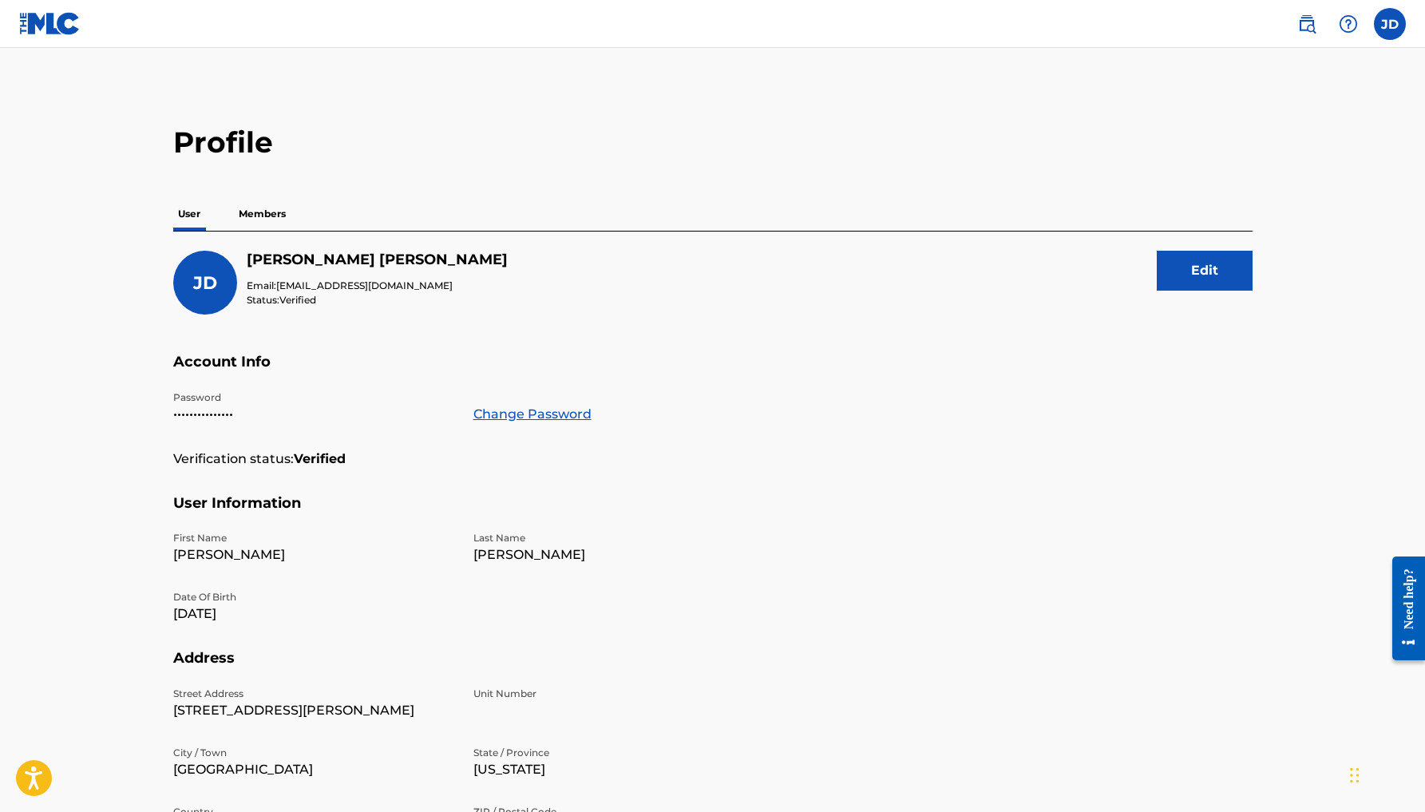
click at [268, 215] on p "Members" at bounding box center [262, 214] width 57 height 34
